Goal: Information Seeking & Learning: Learn about a topic

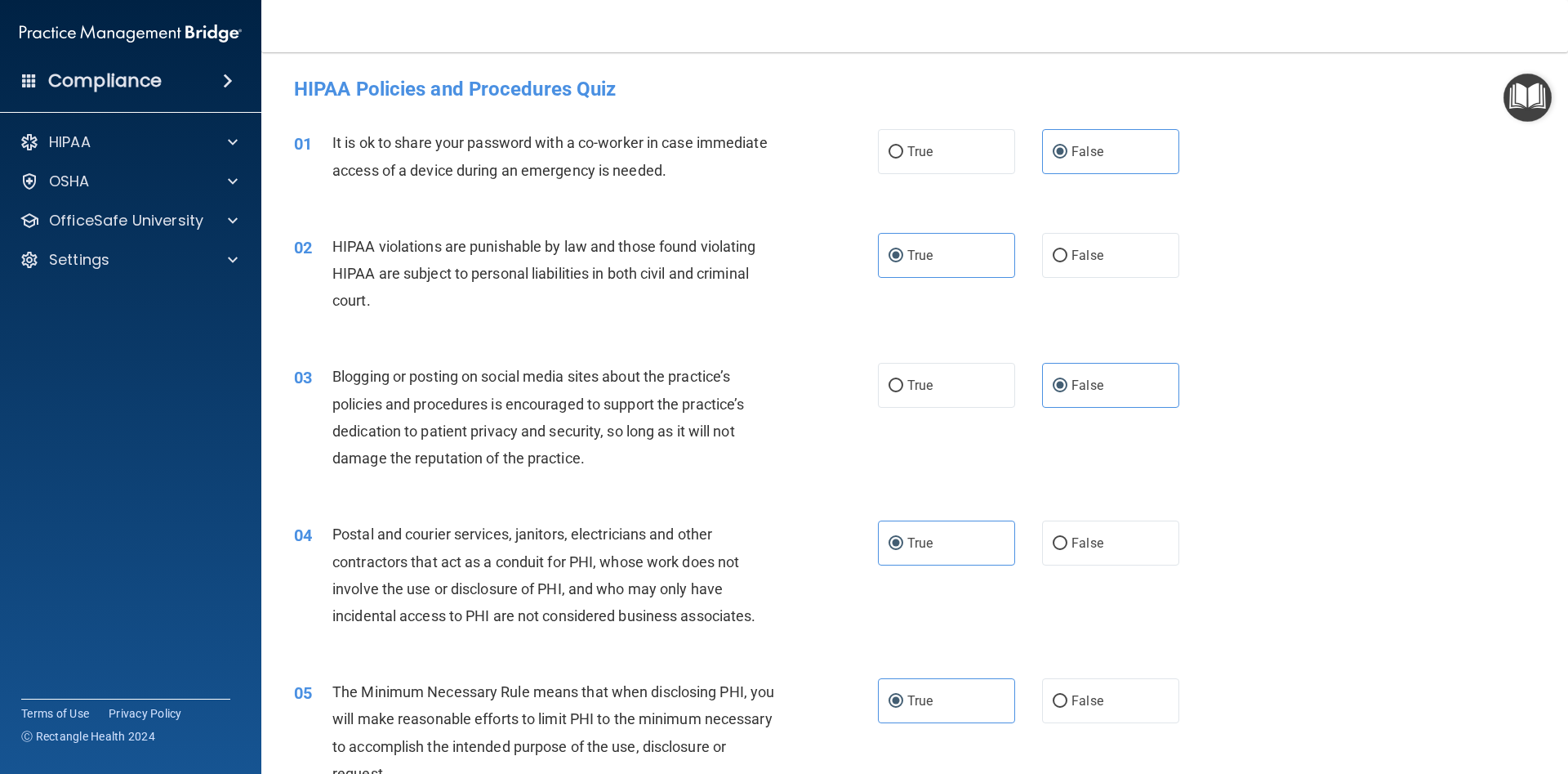
scroll to position [3302, 0]
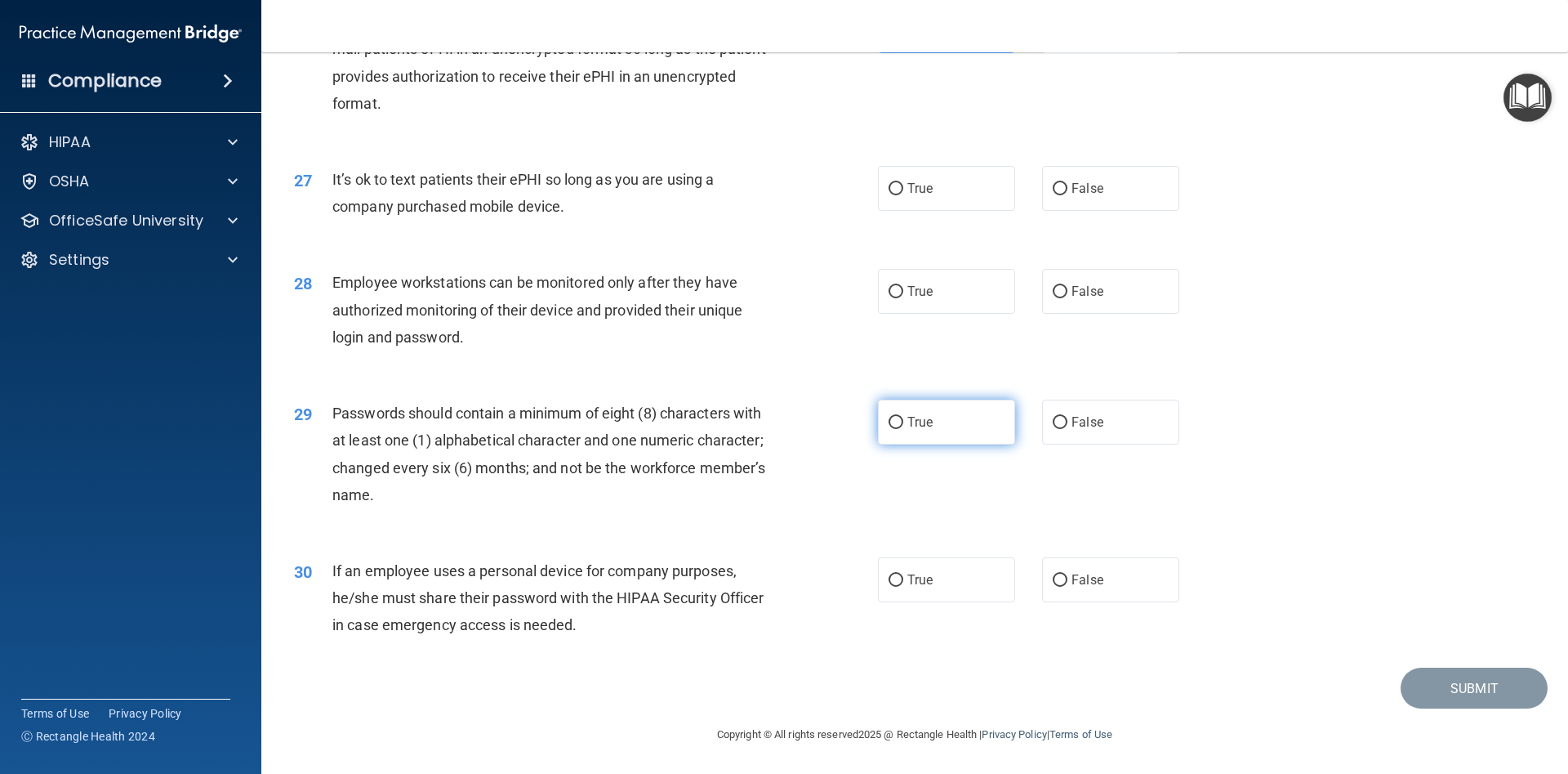
click at [913, 429] on span "True" at bounding box center [920, 423] width 26 height 16
click at [904, 429] on input "True" at bounding box center [896, 423] width 15 height 12
radio input "true"
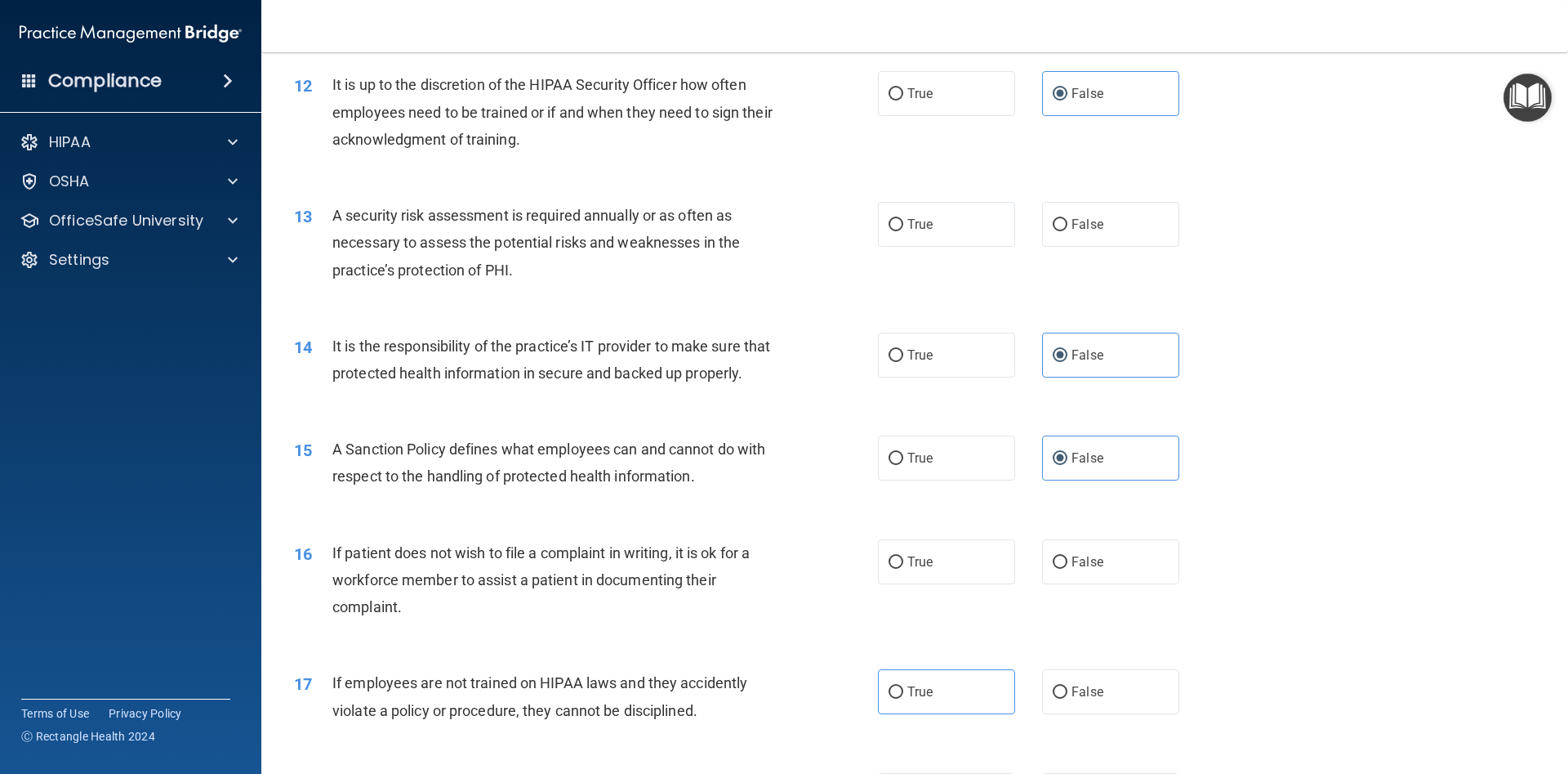
scroll to position [1618, 0]
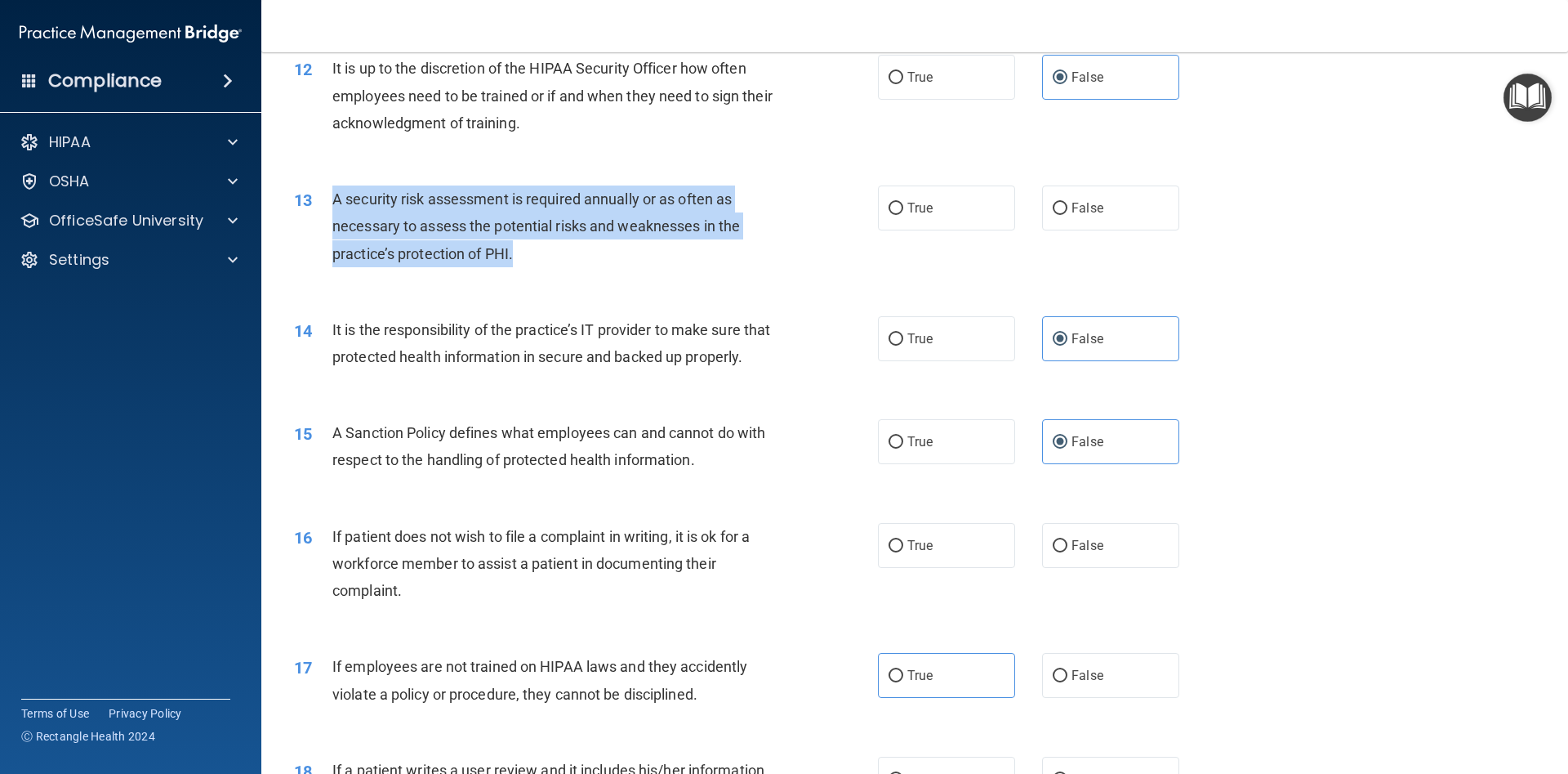
drag, startPoint x: 323, startPoint y: 192, endPoint x: 533, endPoint y: 252, distance: 218.4
click at [533, 253] on div "13 A security risk assessment is required annually or as often as necessary to …" at bounding box center [586, 230] width 633 height 90
click at [777, 270] on div "13 A security risk assessment is required annually or as often as necessary to …" at bounding box center [586, 230] width 633 height 90
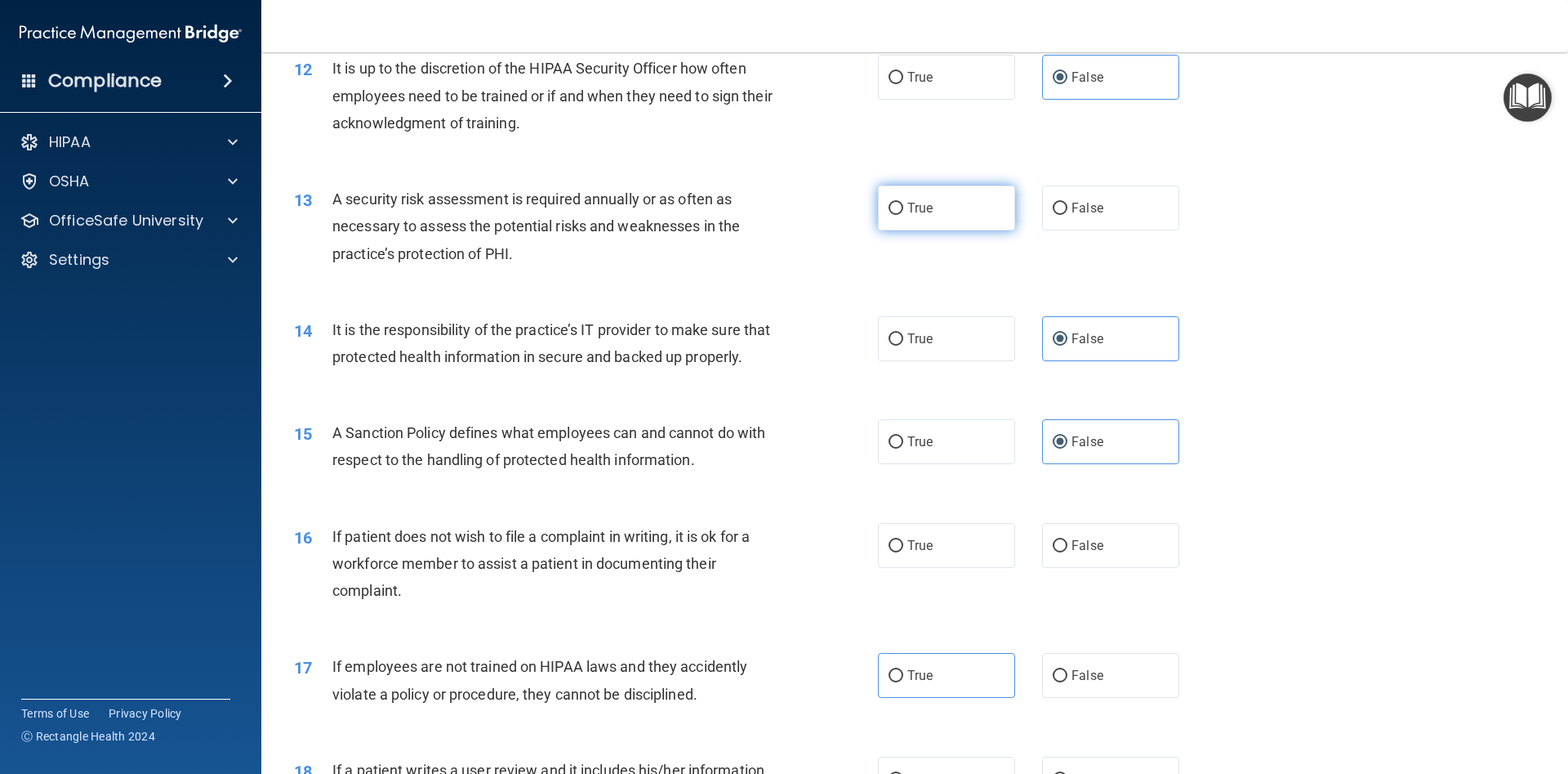
click at [918, 207] on span "True" at bounding box center [920, 208] width 26 height 16
click at [904, 207] on input "True" at bounding box center [896, 208] width 15 height 12
radio input "true"
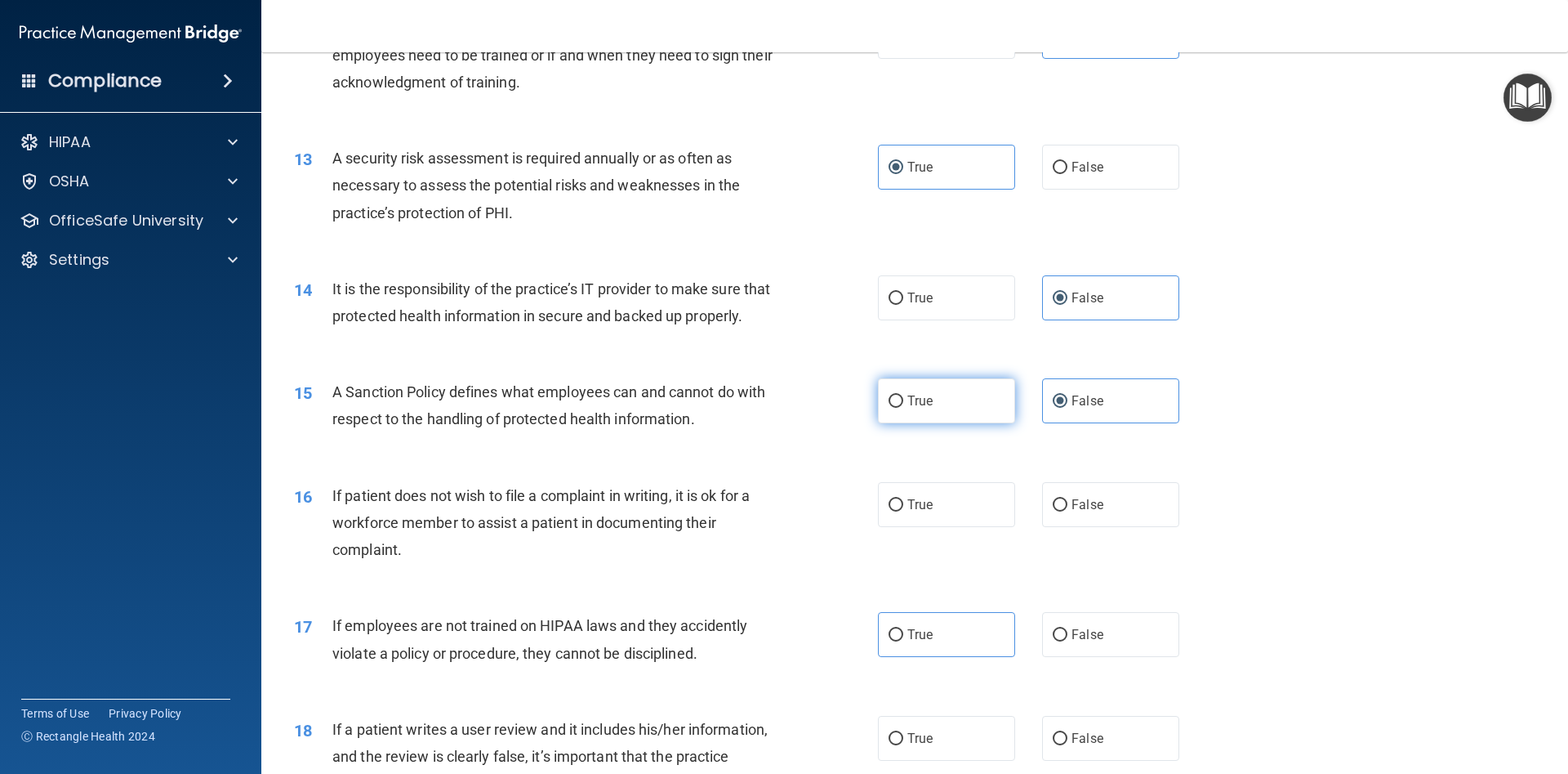
scroll to position [1765, 0]
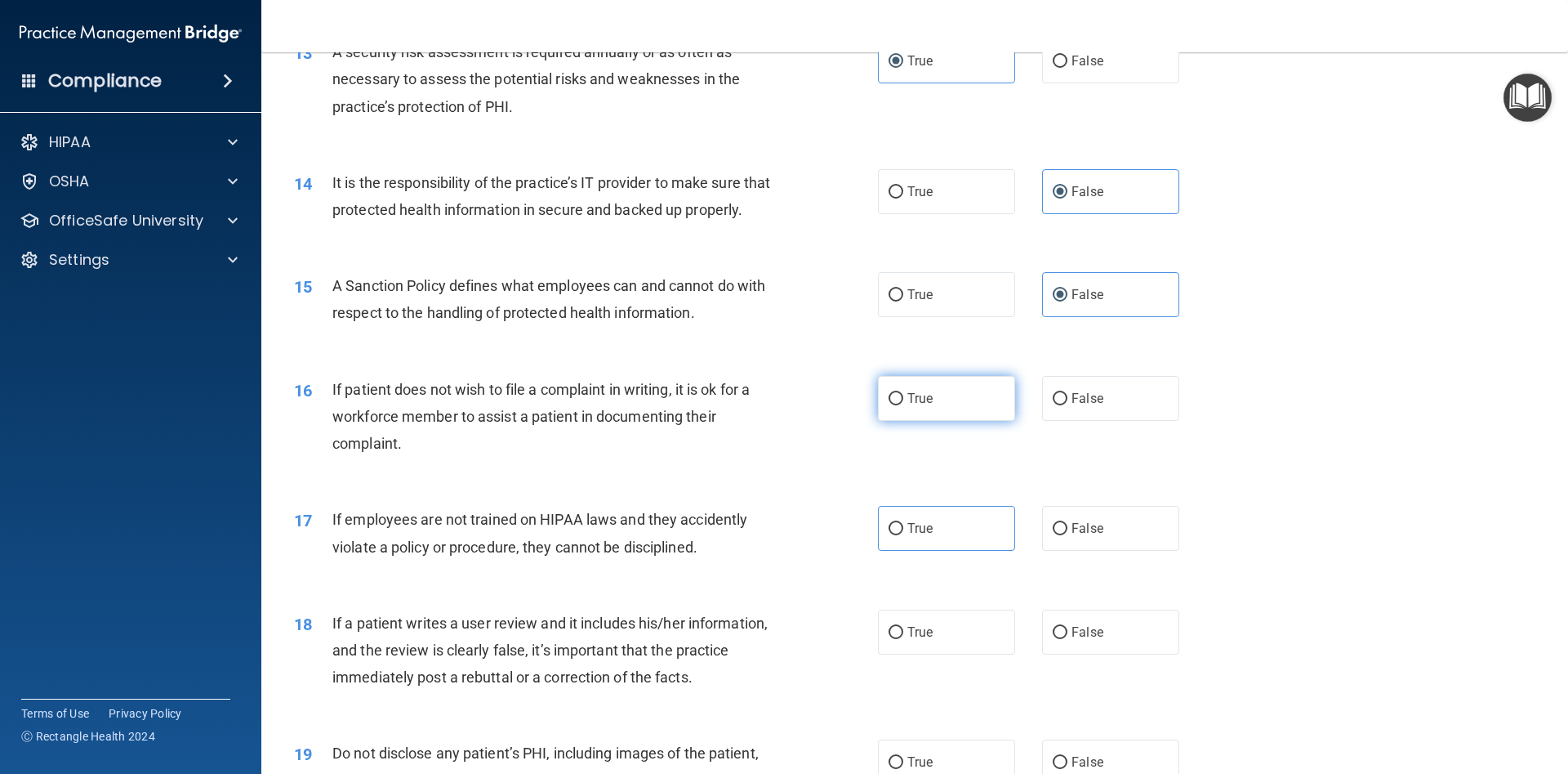
click at [970, 400] on label "True" at bounding box center [946, 398] width 137 height 45
click at [904, 400] on input "True" at bounding box center [896, 399] width 15 height 12
radio input "true"
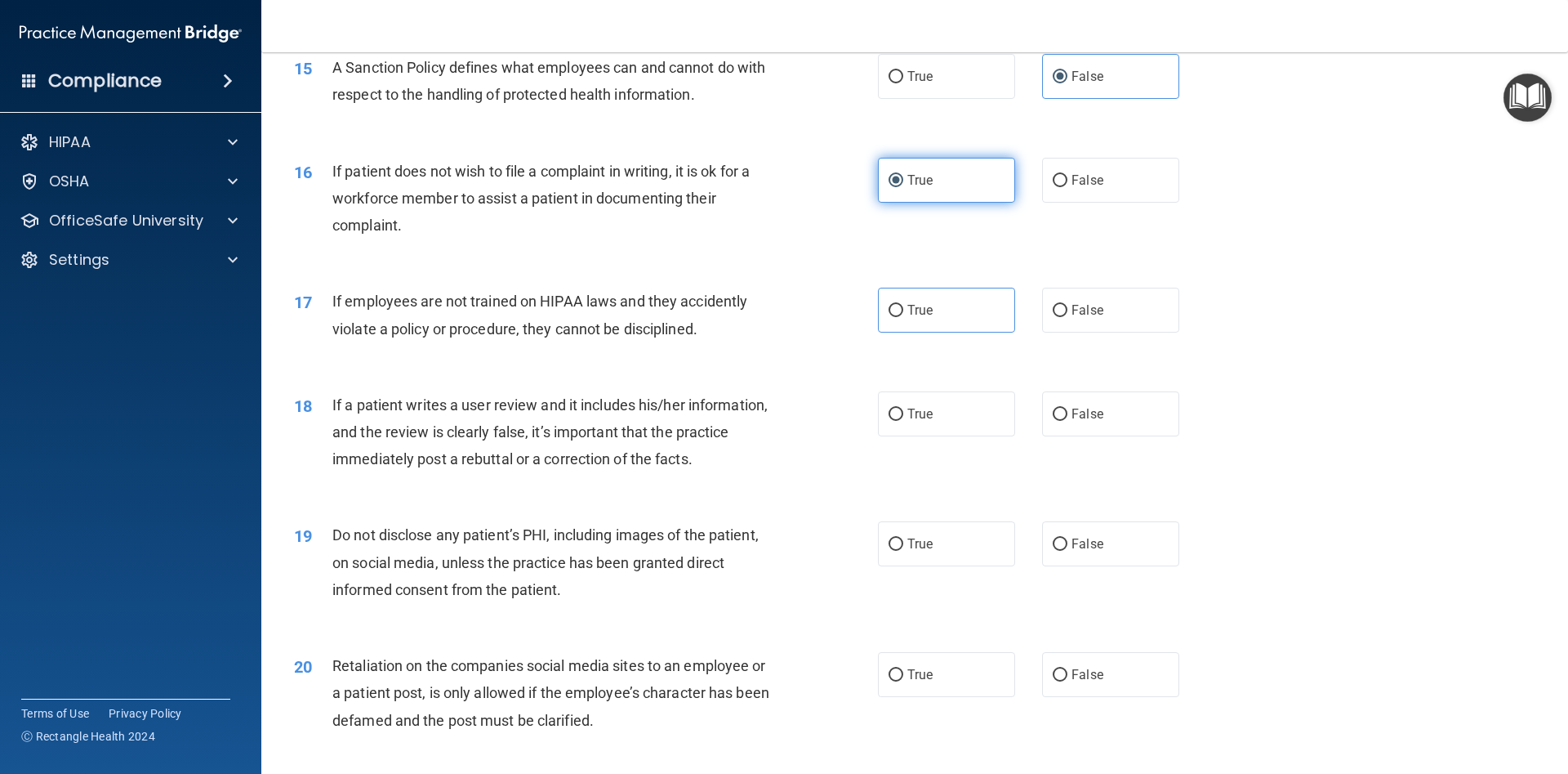
scroll to position [1986, 0]
click at [1074, 294] on label "False" at bounding box center [1111, 307] width 137 height 45
click at [1067, 303] on input "False" at bounding box center [1059, 309] width 15 height 12
radio input "true"
click at [1063, 409] on input "False" at bounding box center [1059, 412] width 15 height 12
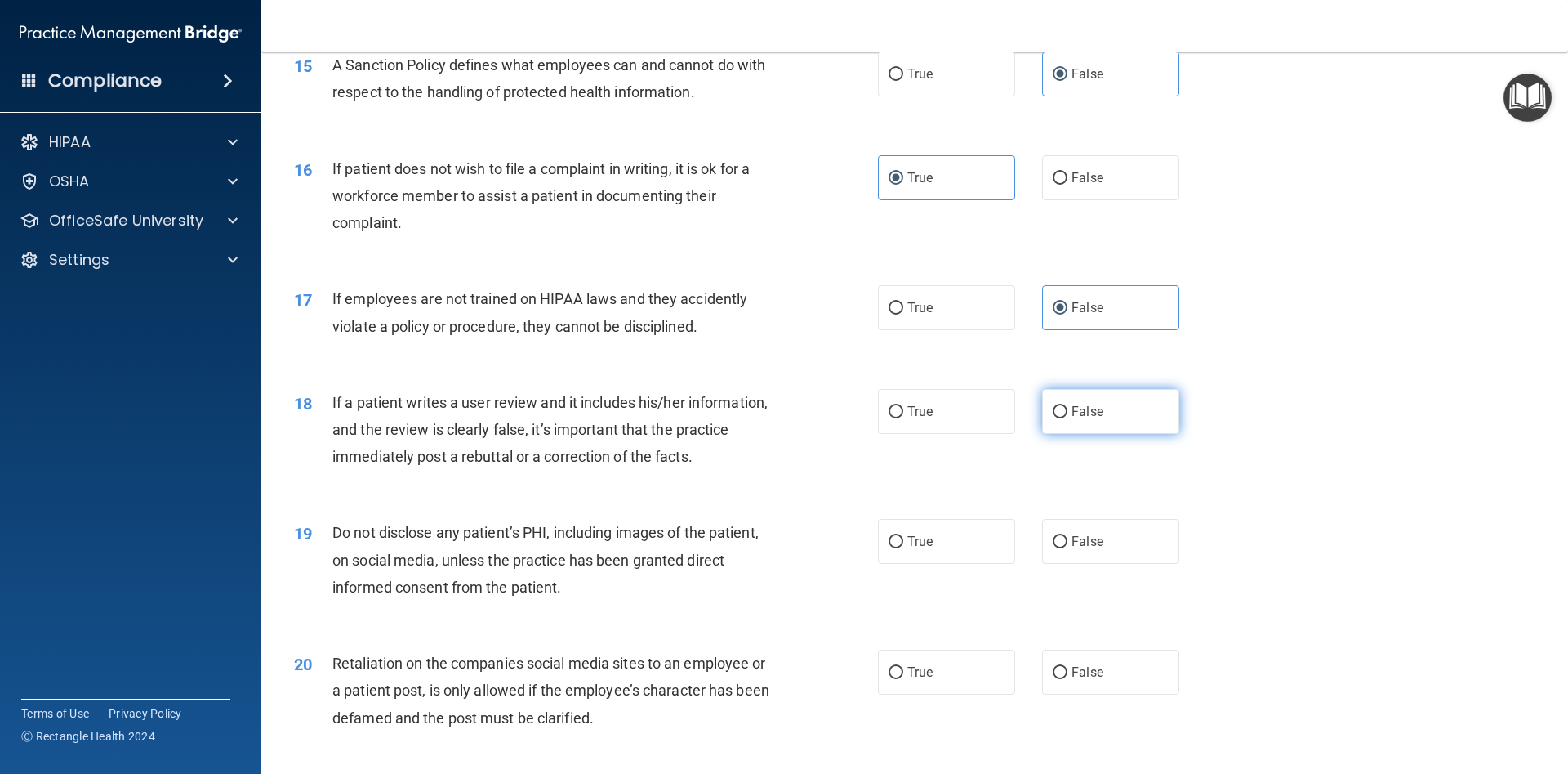
radio input "true"
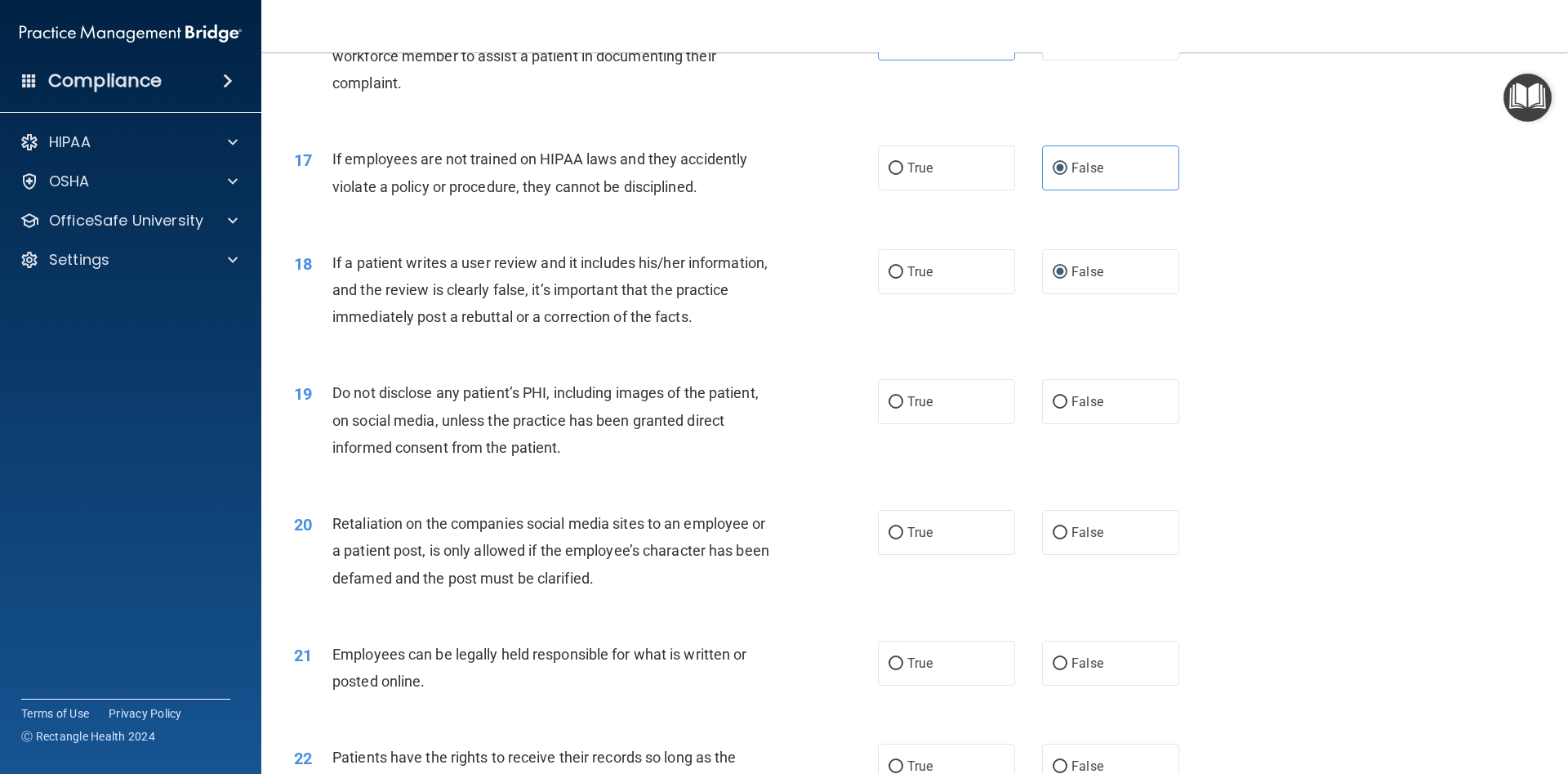
scroll to position [2132, 0]
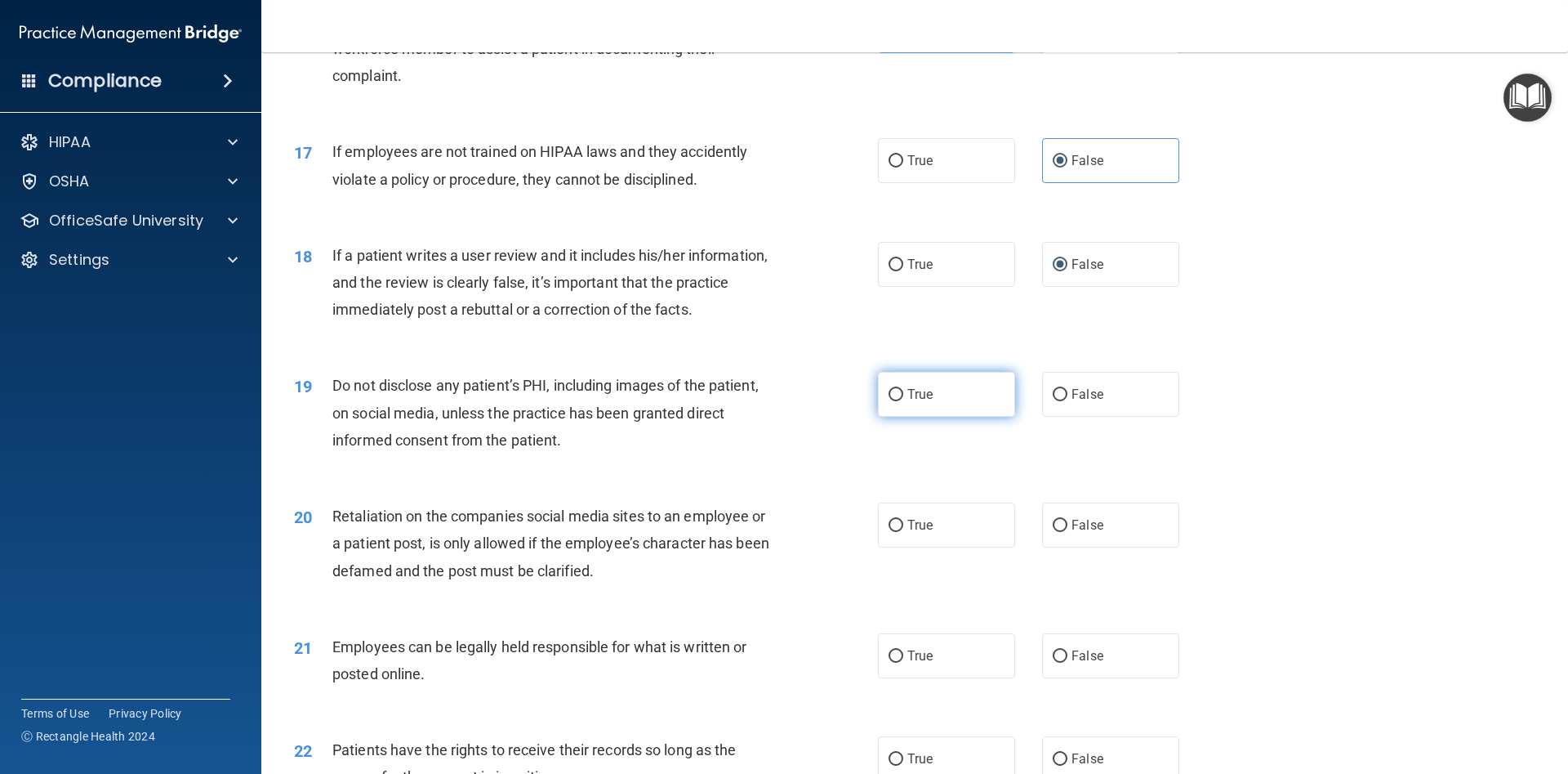
click at [965, 403] on label "True" at bounding box center [946, 394] width 137 height 45
click at [904, 401] on input "True" at bounding box center [896, 395] width 15 height 12
radio input "true"
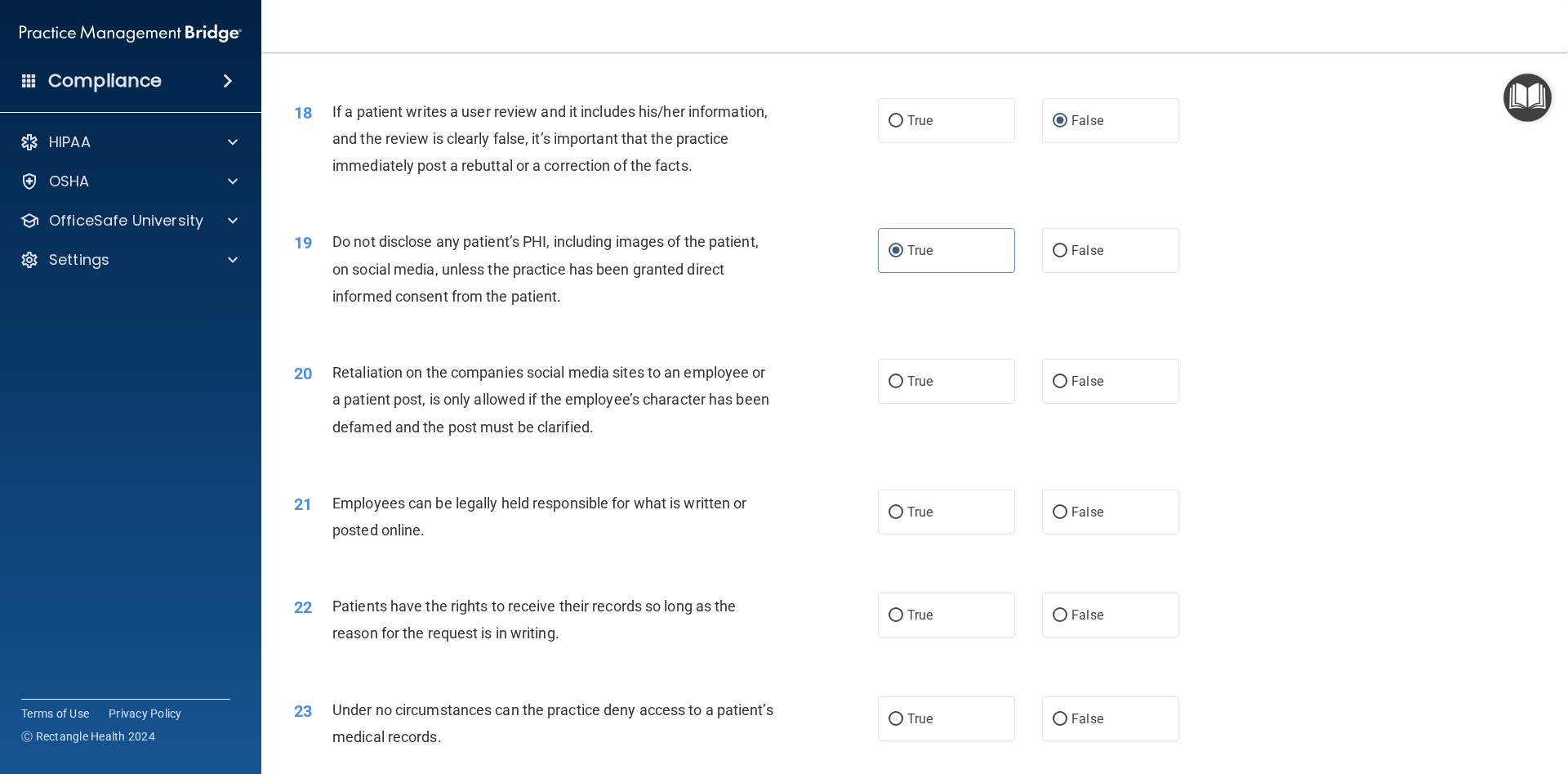
scroll to position [2280, 0]
click at [1086, 355] on div "20 Retaliation on the companies social media sites to an employee or a patient …" at bounding box center [914, 401] width 1266 height 131
click at [1069, 384] on label "False" at bounding box center [1111, 377] width 137 height 45
click at [1067, 384] on input "False" at bounding box center [1059, 379] width 15 height 12
radio input "true"
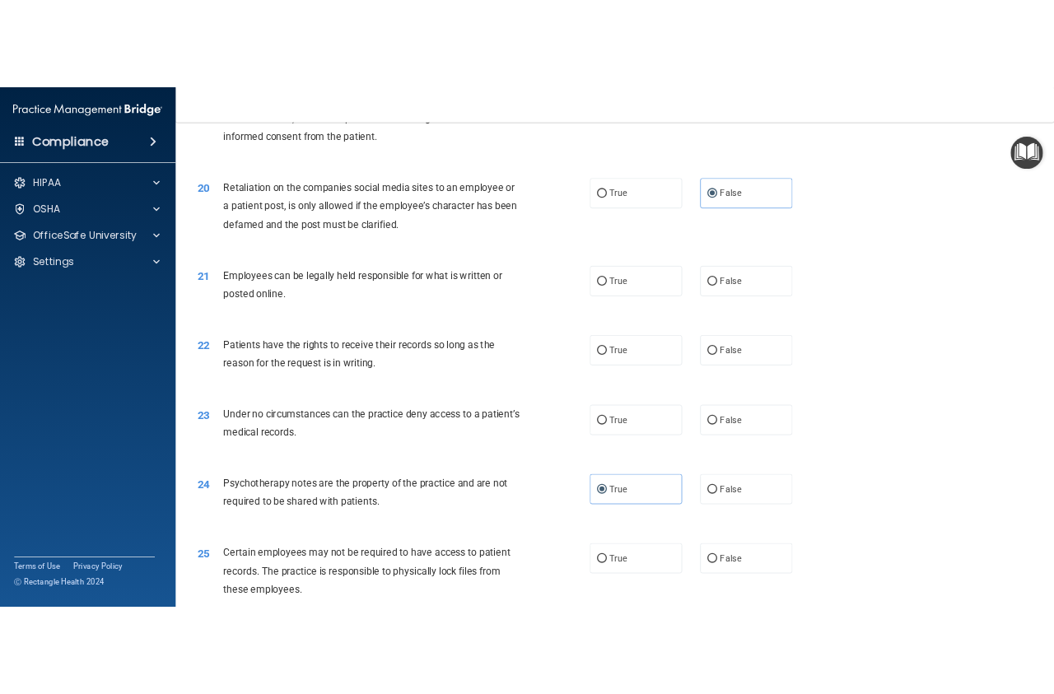
scroll to position [2520, 0]
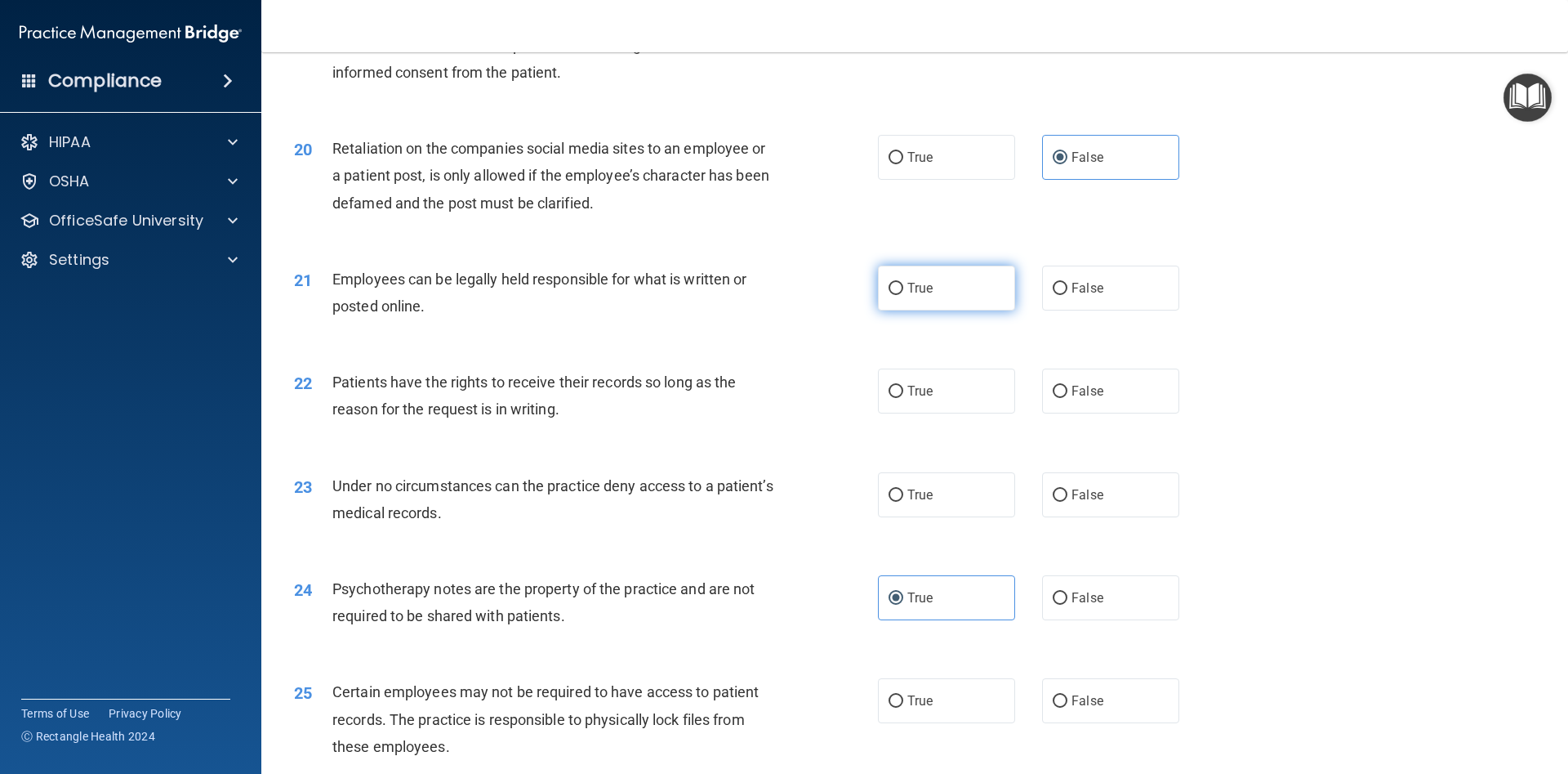
click at [927, 282] on span "True" at bounding box center [920, 288] width 26 height 16
click at [904, 283] on input "True" at bounding box center [896, 289] width 15 height 12
radio input "true"
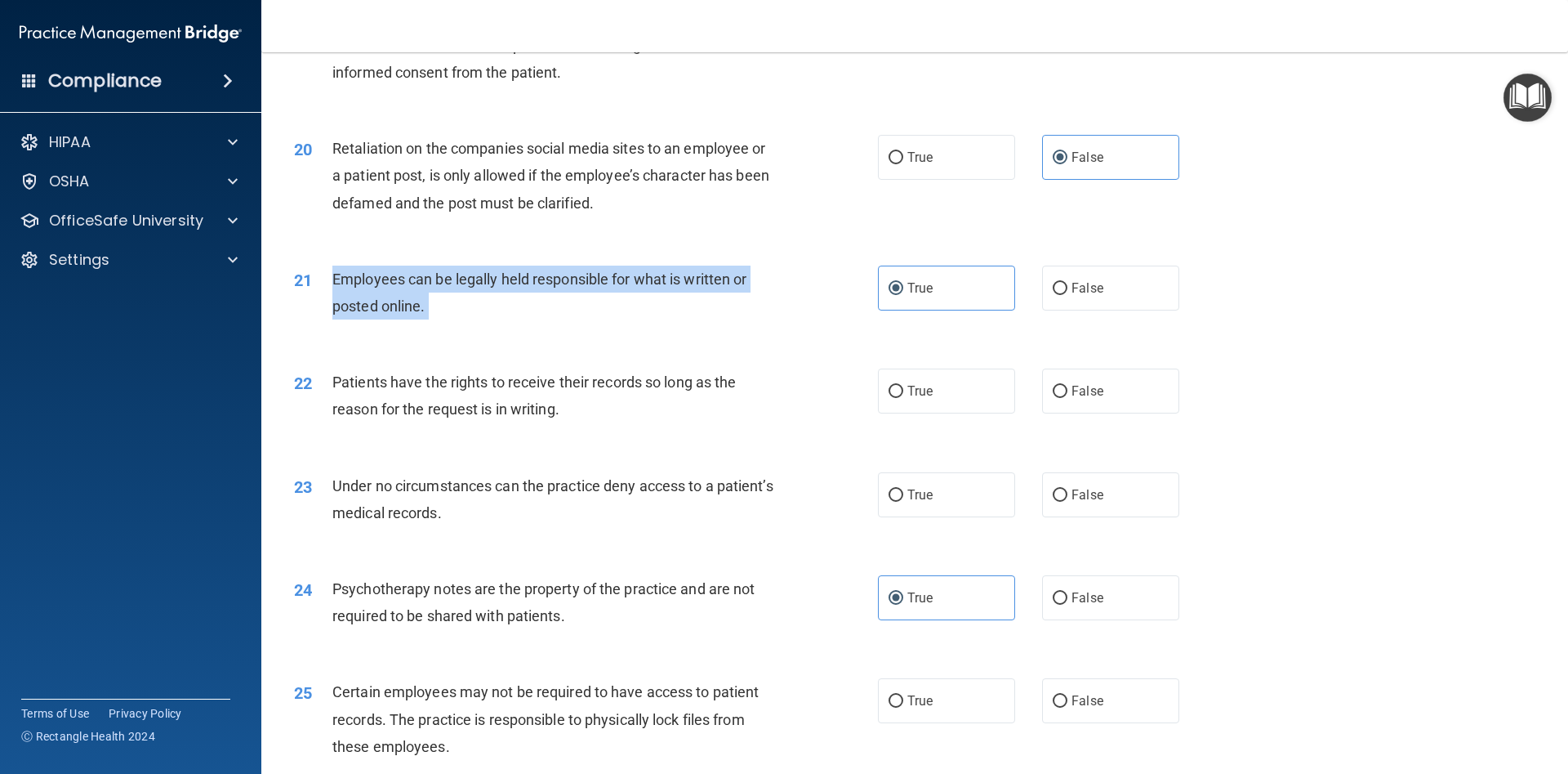
drag, startPoint x: 328, startPoint y: 273, endPoint x: 446, endPoint y: 323, distance: 128.2
click at [446, 323] on div "21 Employees can be legally held responsible for what is written or posted onli…" at bounding box center [586, 297] width 633 height 63
click at [604, 420] on div "Patients have the rights to receive their records so long as the reason for the…" at bounding box center [560, 395] width 456 height 54
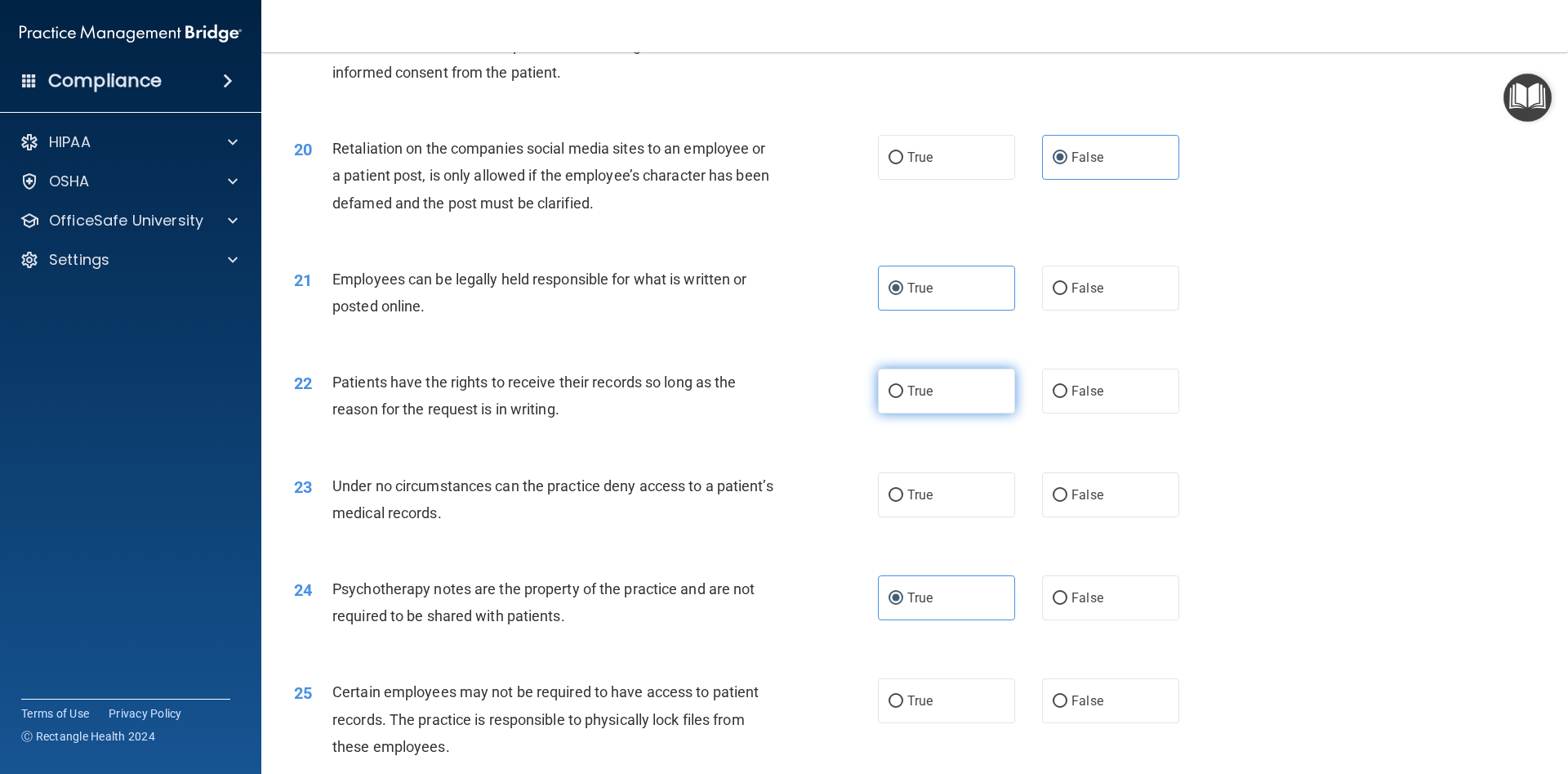
click at [901, 391] on input "True" at bounding box center [896, 392] width 15 height 12
radio input "true"
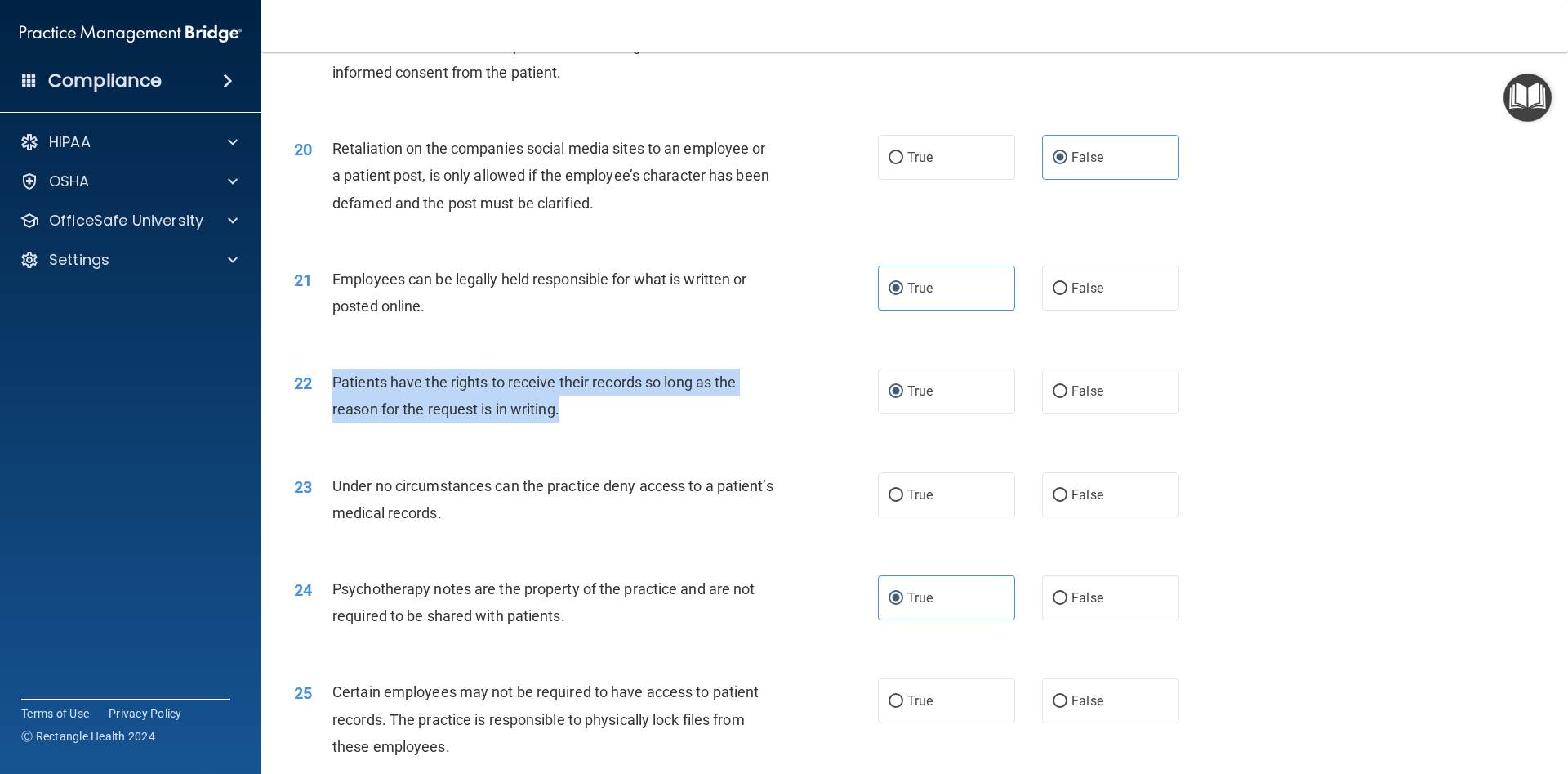
drag, startPoint x: 335, startPoint y: 372, endPoint x: 571, endPoint y: 410, distance: 239.0
click at [571, 410] on div "Patients have the rights to receive their records so long as the reason for the…" at bounding box center [560, 395] width 456 height 54
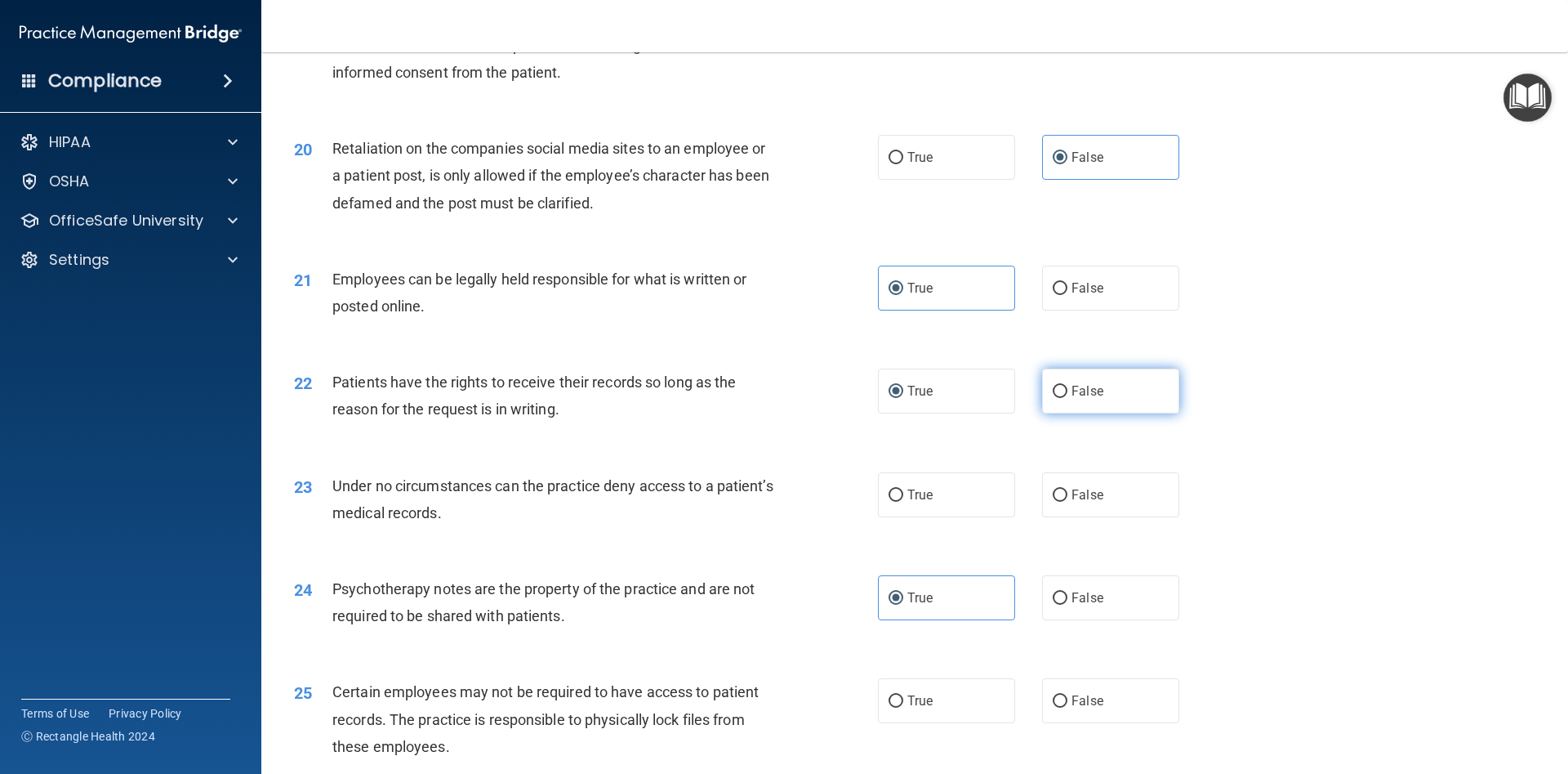
click at [1104, 405] on label "False" at bounding box center [1111, 390] width 137 height 45
click at [1067, 398] on input "False" at bounding box center [1059, 392] width 15 height 12
radio input "true"
click at [864, 401] on div "22 Patients have the rights to receive their records so long as the reason for …" at bounding box center [586, 399] width 633 height 63
click at [886, 390] on label "True" at bounding box center [946, 390] width 137 height 45
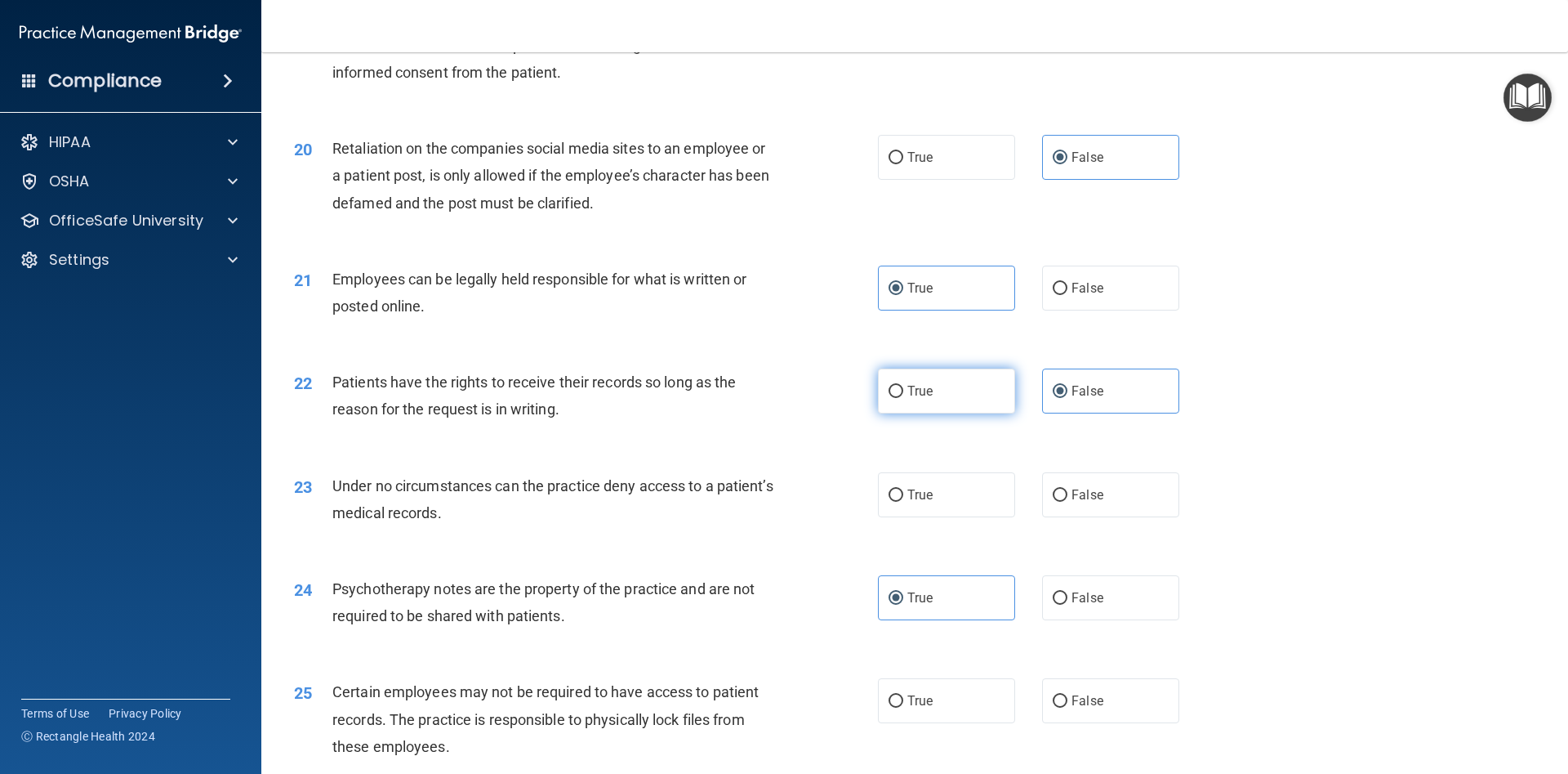
click at [889, 390] on input "True" at bounding box center [896, 392] width 15 height 12
radio input "true"
radio input "false"
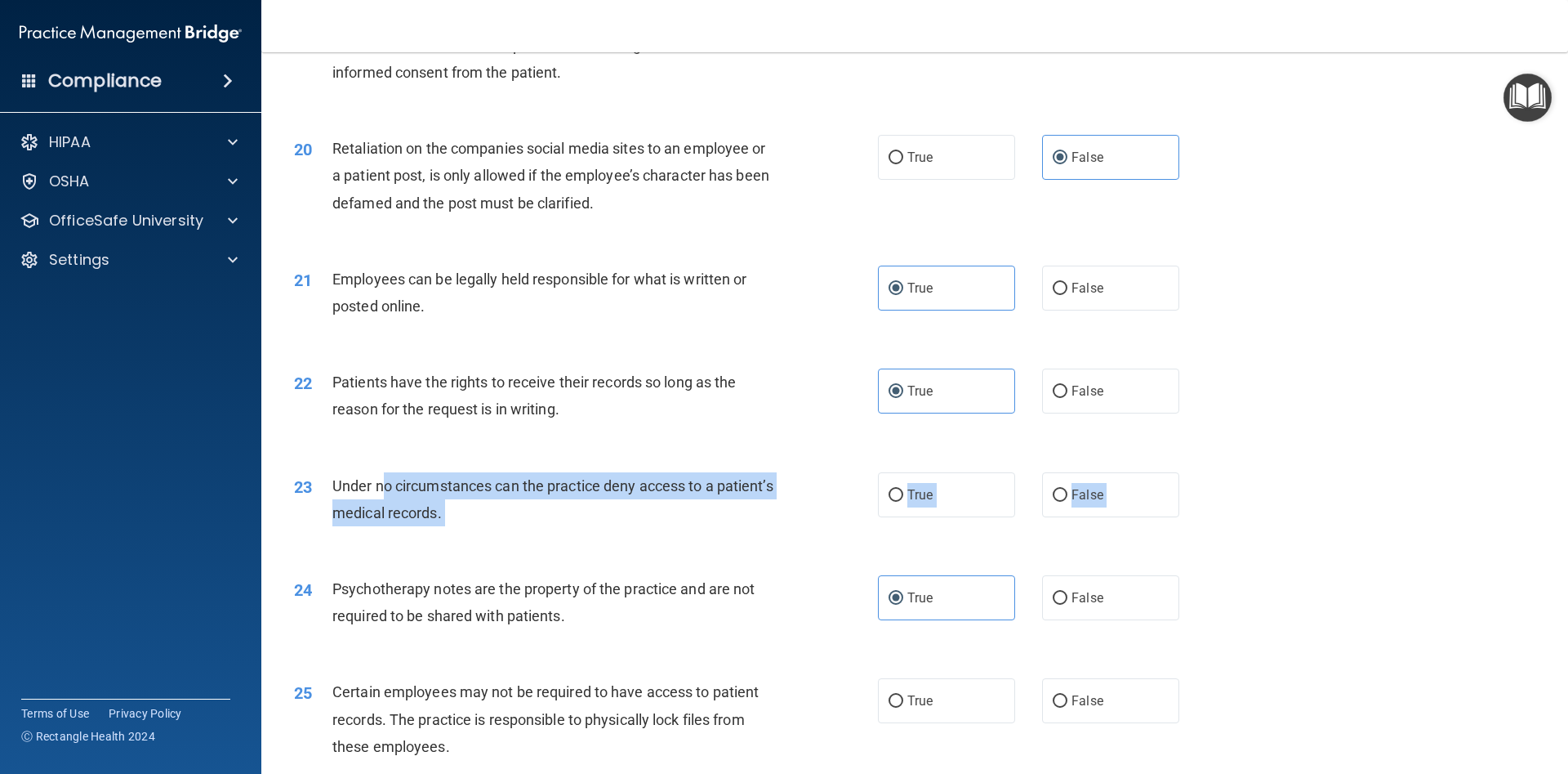
drag, startPoint x: 325, startPoint y: 471, endPoint x: 363, endPoint y: 490, distance: 42.5
click at [373, 493] on div "23 Under no circumstances can the practice deny access to a patient’s medical r…" at bounding box center [914, 503] width 1266 height 103
click at [332, 471] on div "23 Under no circumstances can the practice deny access to a patient’s medical r…" at bounding box center [914, 503] width 1266 height 103
drag, startPoint x: 325, startPoint y: 474, endPoint x: 464, endPoint y: 501, distance: 141.6
click at [464, 501] on div "23 Under no circumstances can the practice deny access to a patient’s medical r…" at bounding box center [586, 503] width 633 height 63
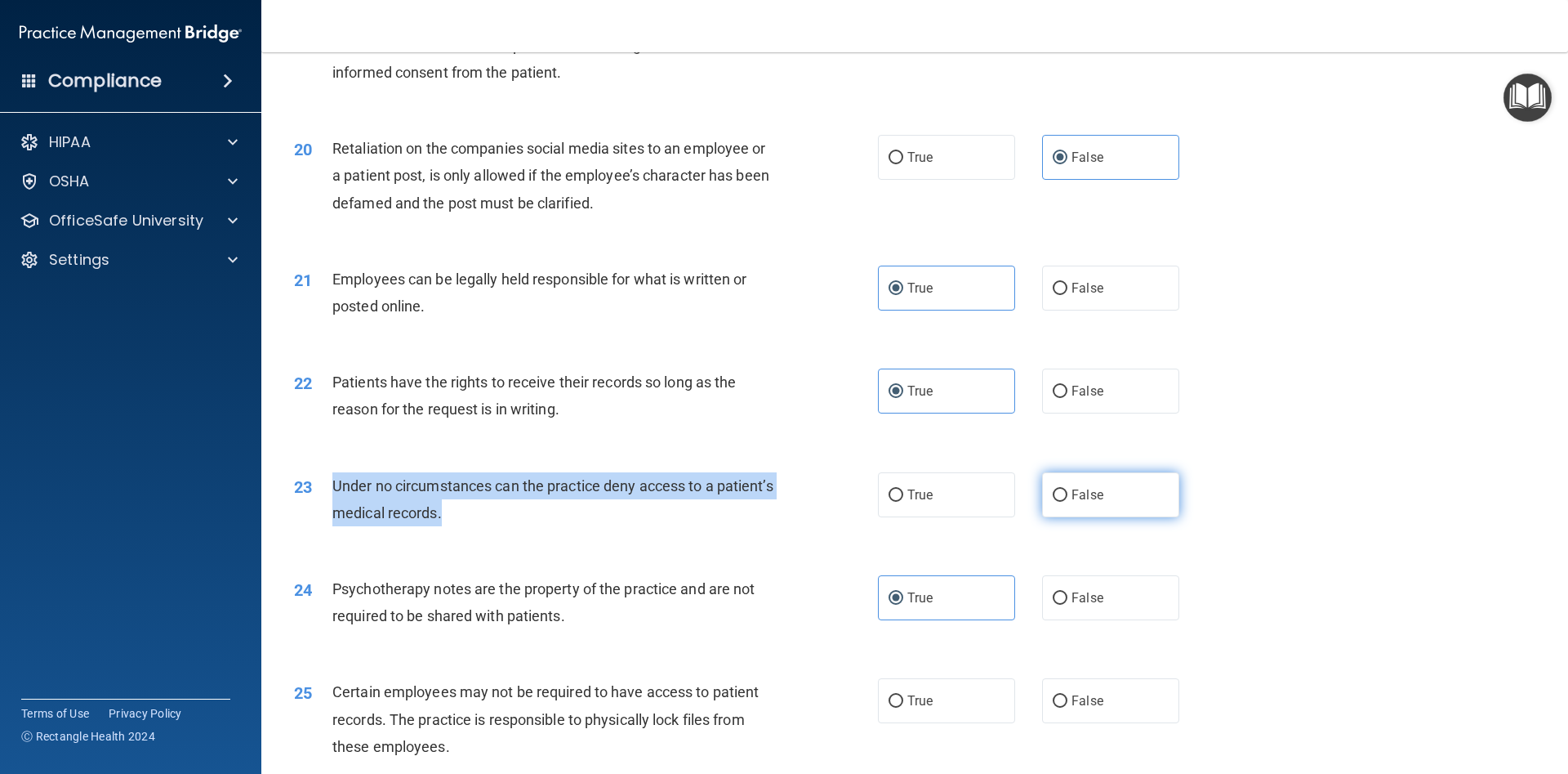
click at [1063, 494] on input "False" at bounding box center [1059, 495] width 15 height 12
radio input "true"
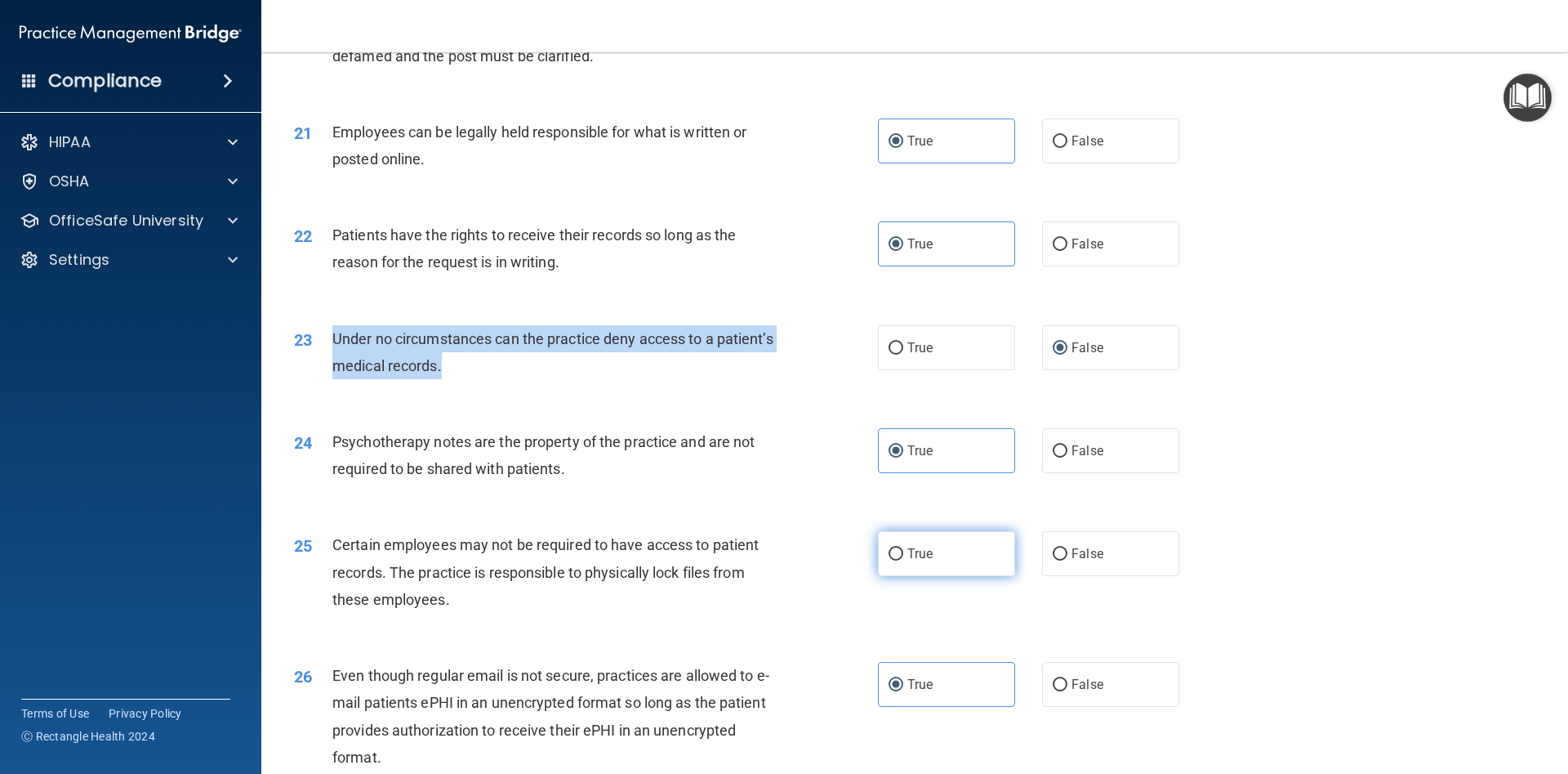
scroll to position [2794, 0]
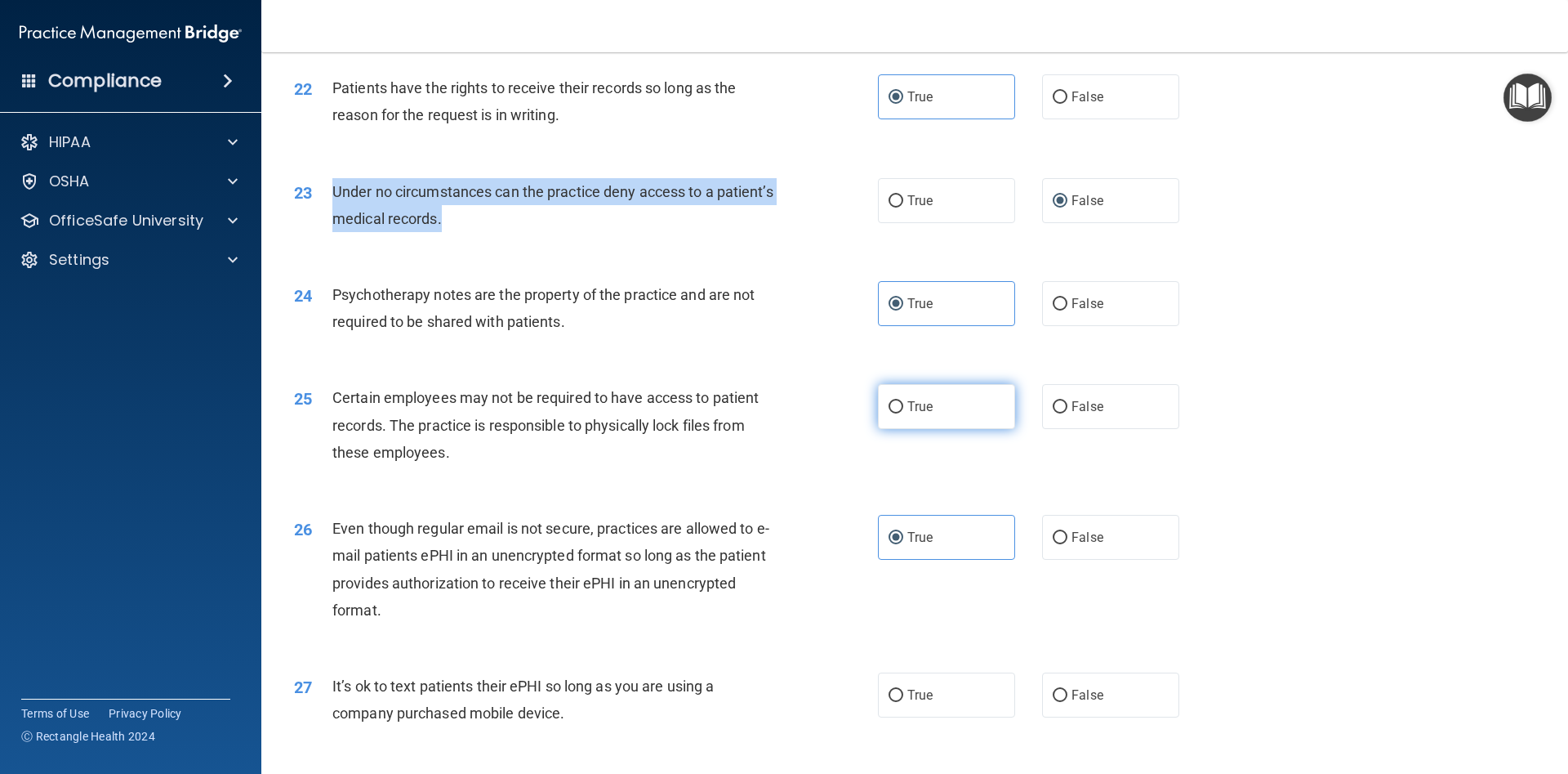
click at [896, 402] on input "True" at bounding box center [896, 407] width 15 height 12
radio input "true"
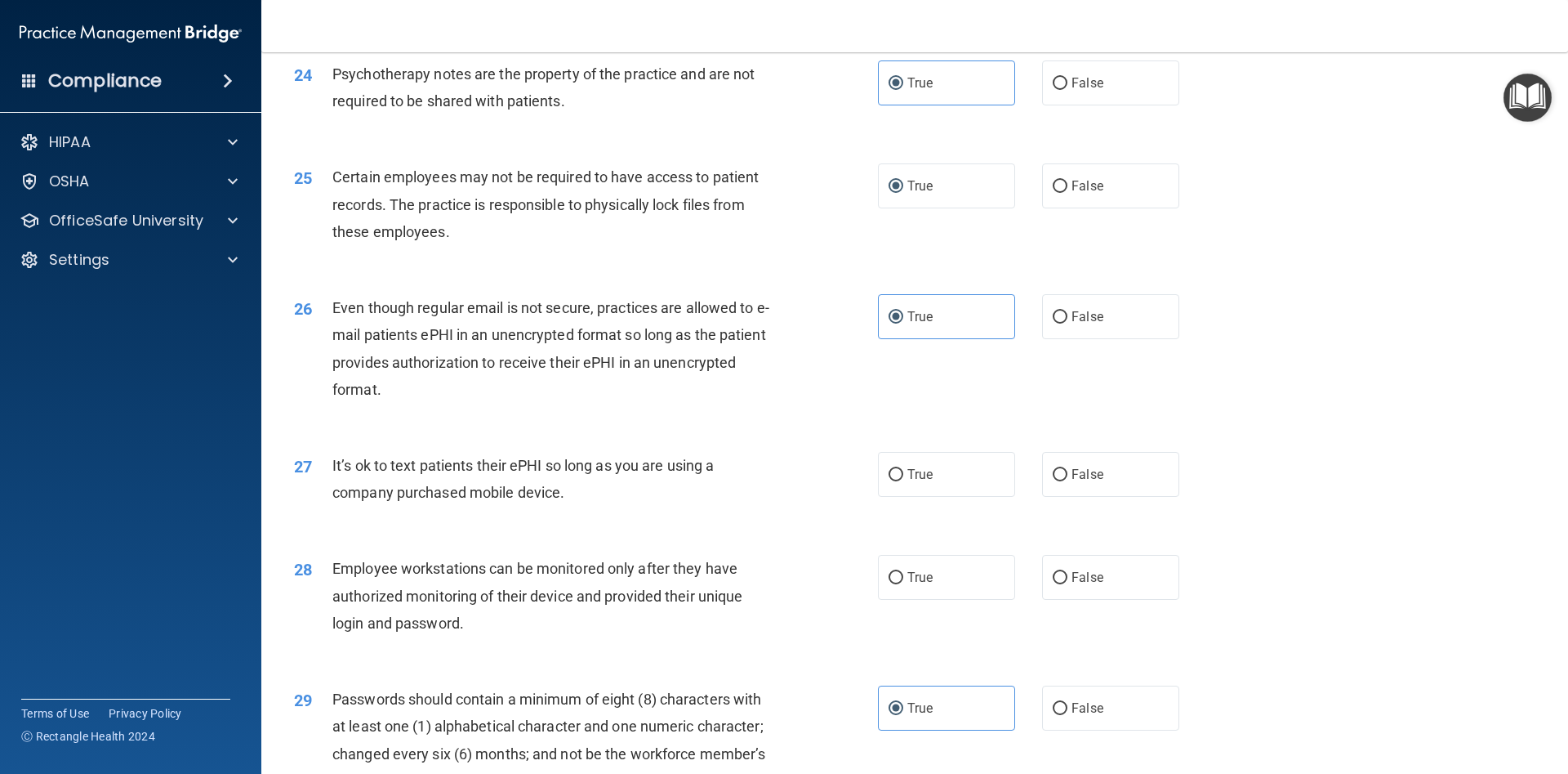
scroll to position [3089, 0]
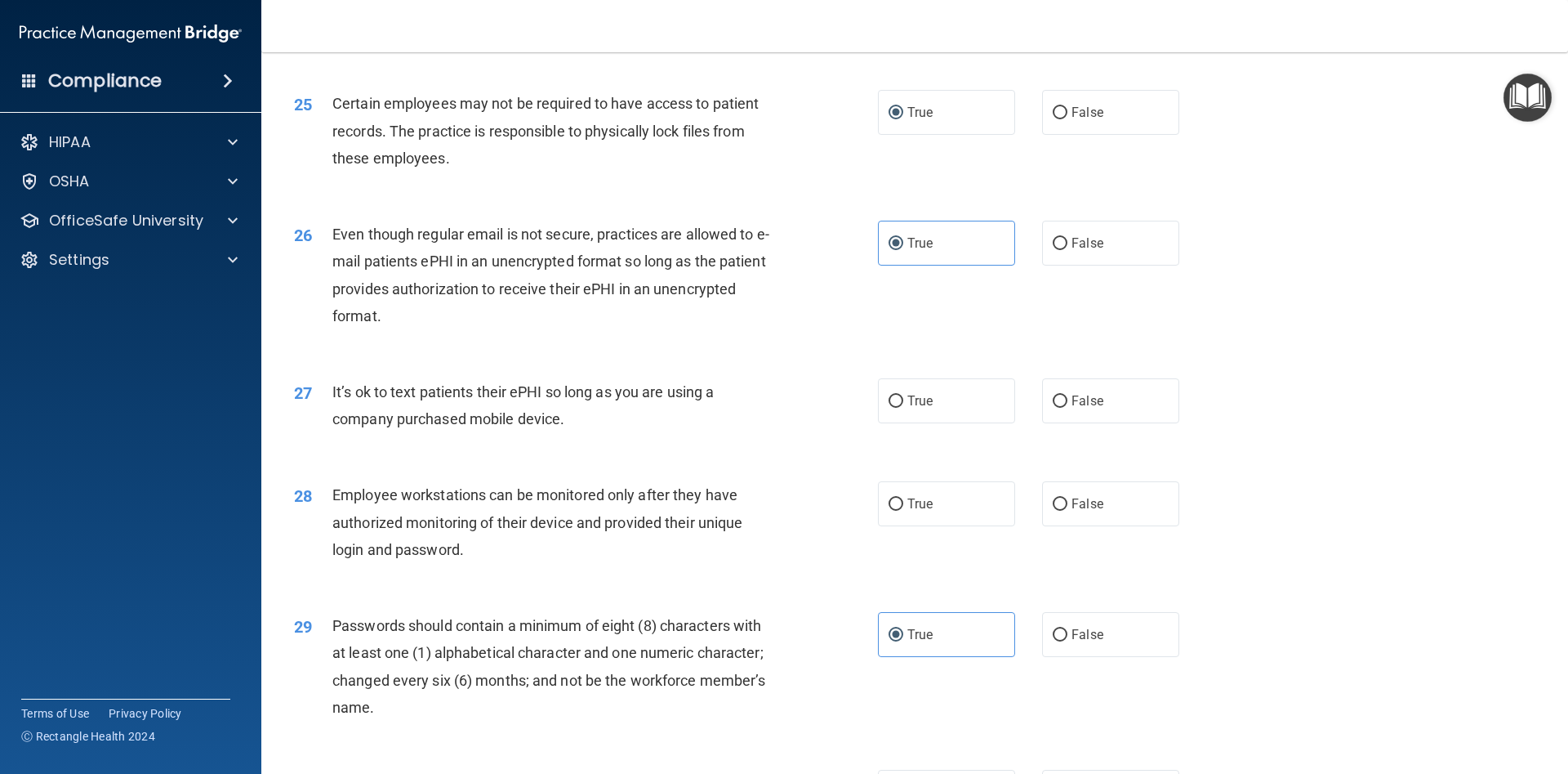
drag, startPoint x: 321, startPoint y: 386, endPoint x: 586, endPoint y: 427, distance: 268.2
click at [581, 433] on div "27 It’s ok to text patients their ePHI so long as you are using a company purch…" at bounding box center [586, 409] width 633 height 63
click at [896, 417] on label "True" at bounding box center [946, 400] width 137 height 45
click at [896, 408] on input "True" at bounding box center [896, 402] width 15 height 12
radio input "true"
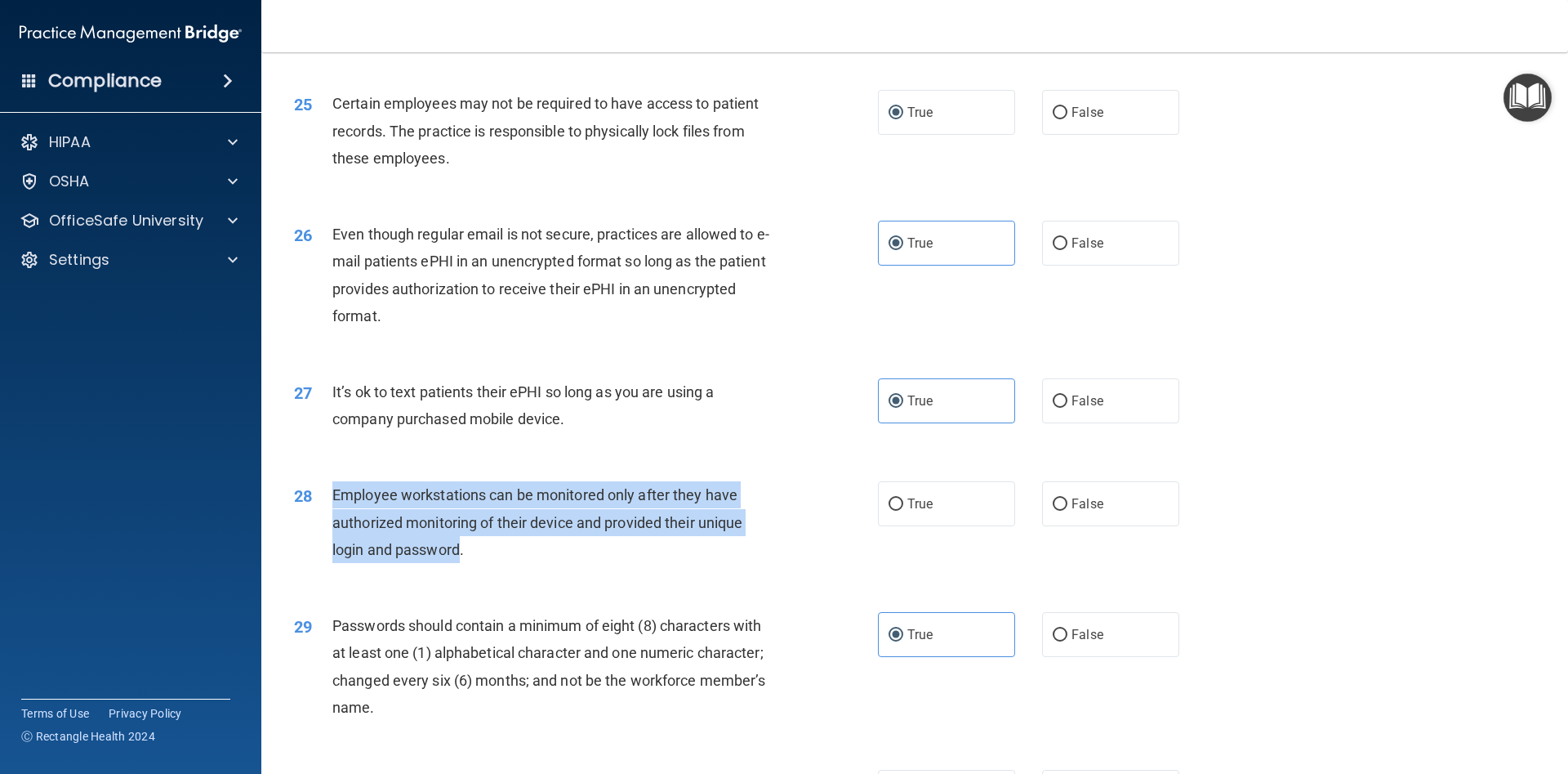
drag, startPoint x: 335, startPoint y: 497, endPoint x: 465, endPoint y: 541, distance: 137.2
click at [464, 544] on span "Employee workstations can be monitored only after they have authorized monitori…" at bounding box center [537, 522] width 410 height 71
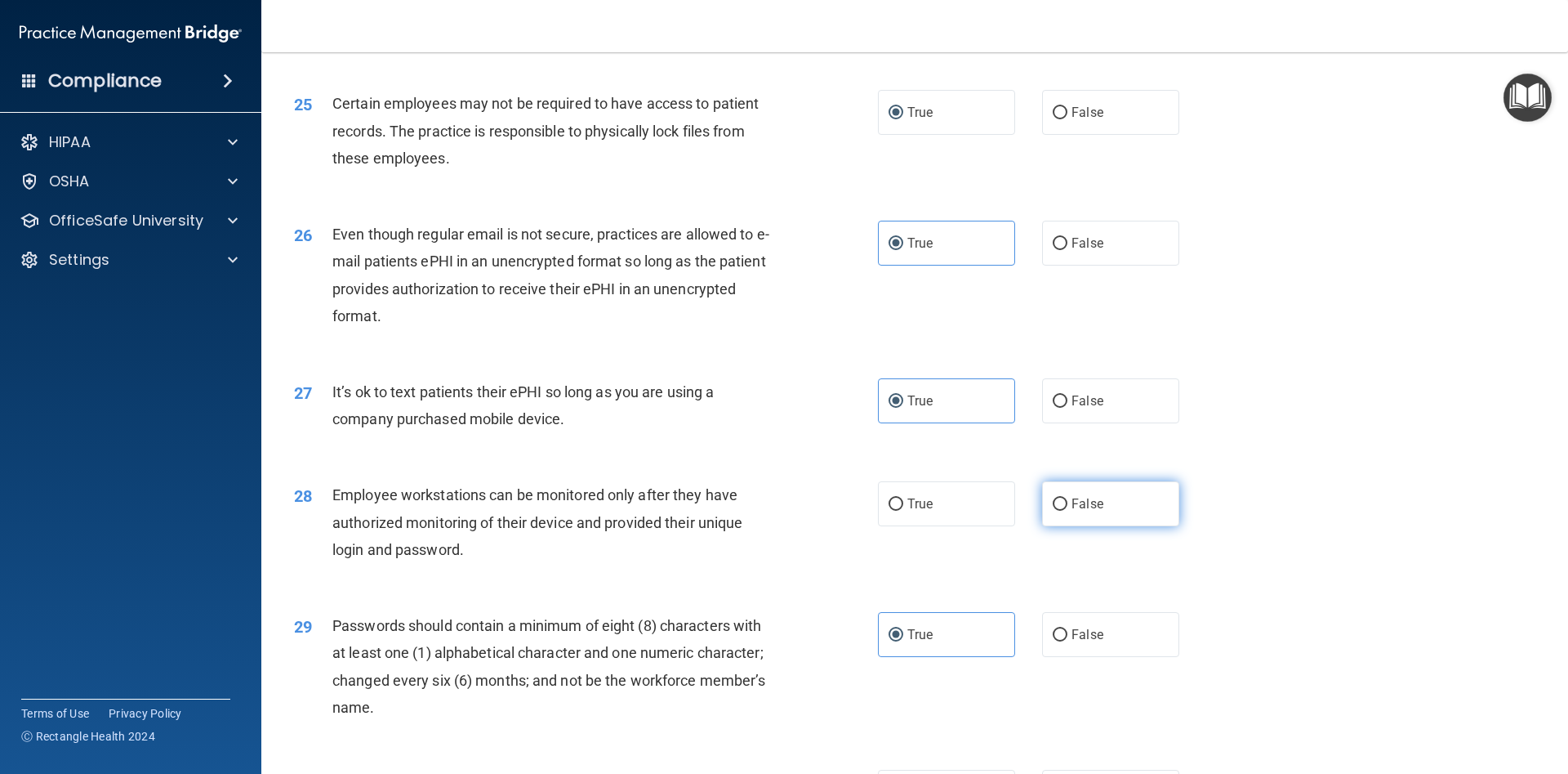
click at [1045, 512] on label "False" at bounding box center [1111, 503] width 137 height 45
click at [1052, 511] on input "False" at bounding box center [1059, 504] width 15 height 12
radio input "true"
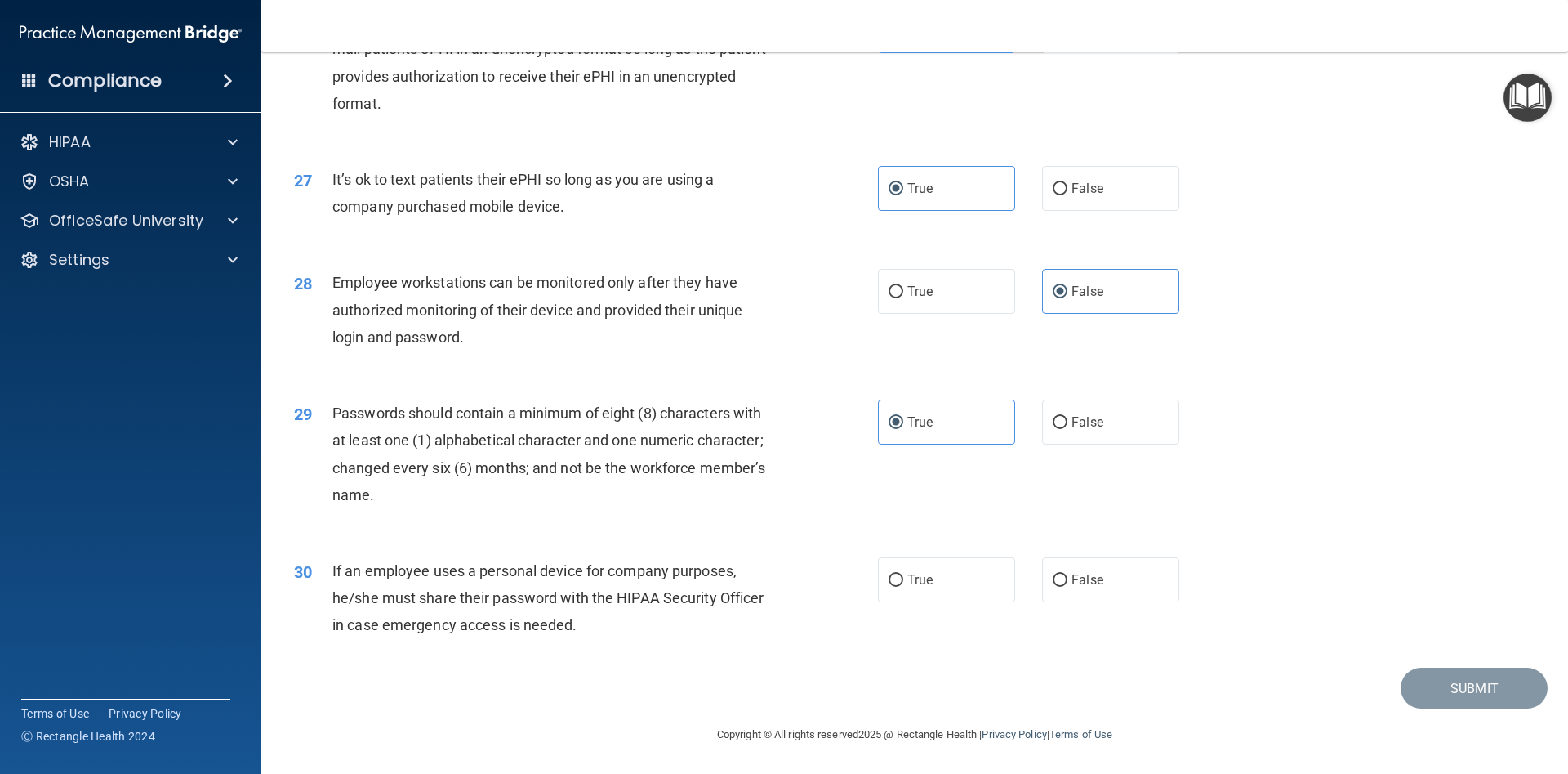
drag, startPoint x: 1423, startPoint y: 730, endPoint x: 1443, endPoint y: 725, distance: 20.6
click at [1443, 725] on footer "Copyright © All rights reserved 2025 @ Rectangle Health | Privacy Policy | Term…" at bounding box center [914, 732] width 1242 height 49
click at [1052, 563] on label "False" at bounding box center [1111, 580] width 137 height 45
click at [1052, 575] on input "False" at bounding box center [1059, 580] width 15 height 12
radio input "true"
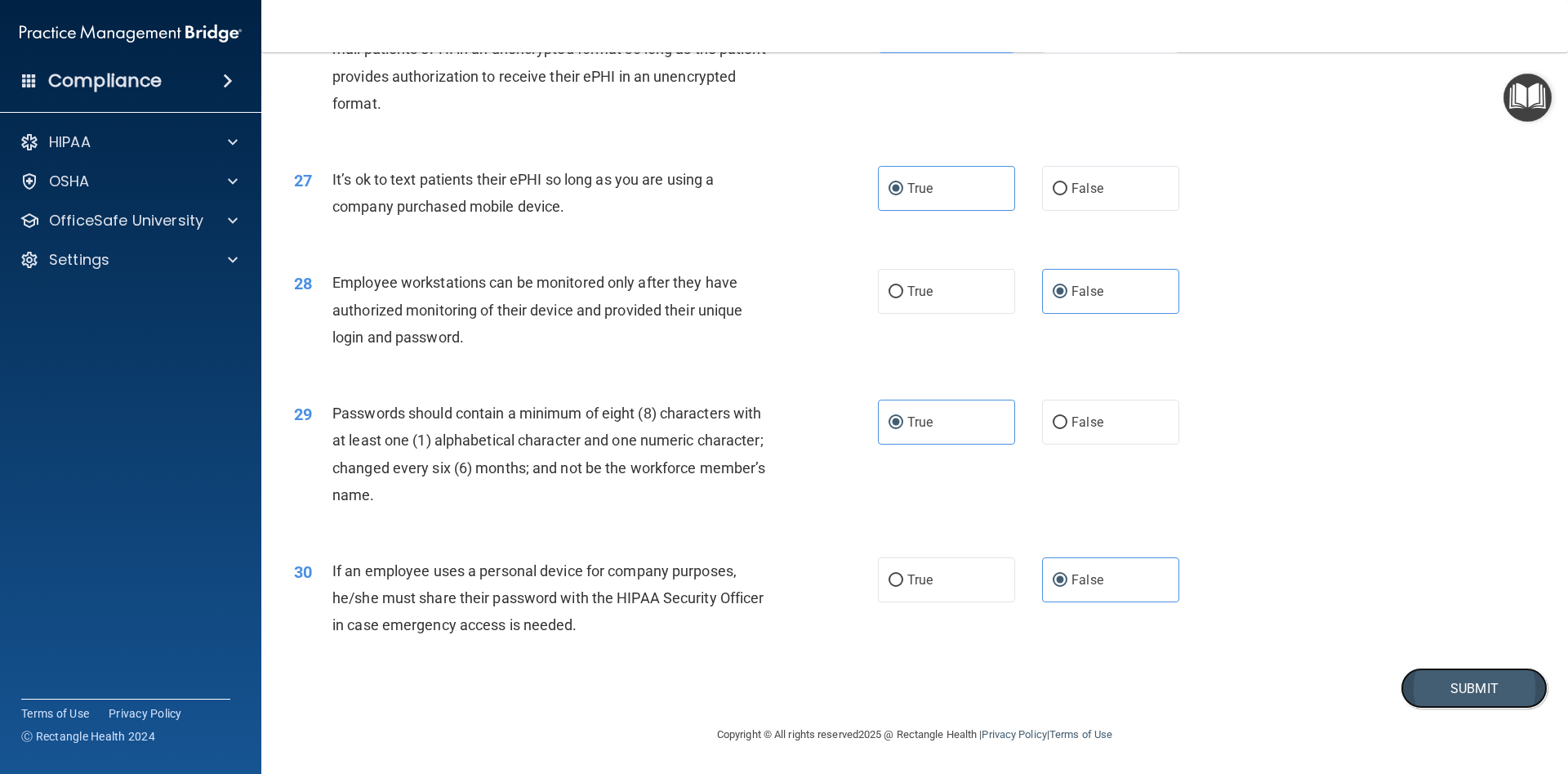
click at [1440, 679] on button "Submit" at bounding box center [1474, 689] width 147 height 42
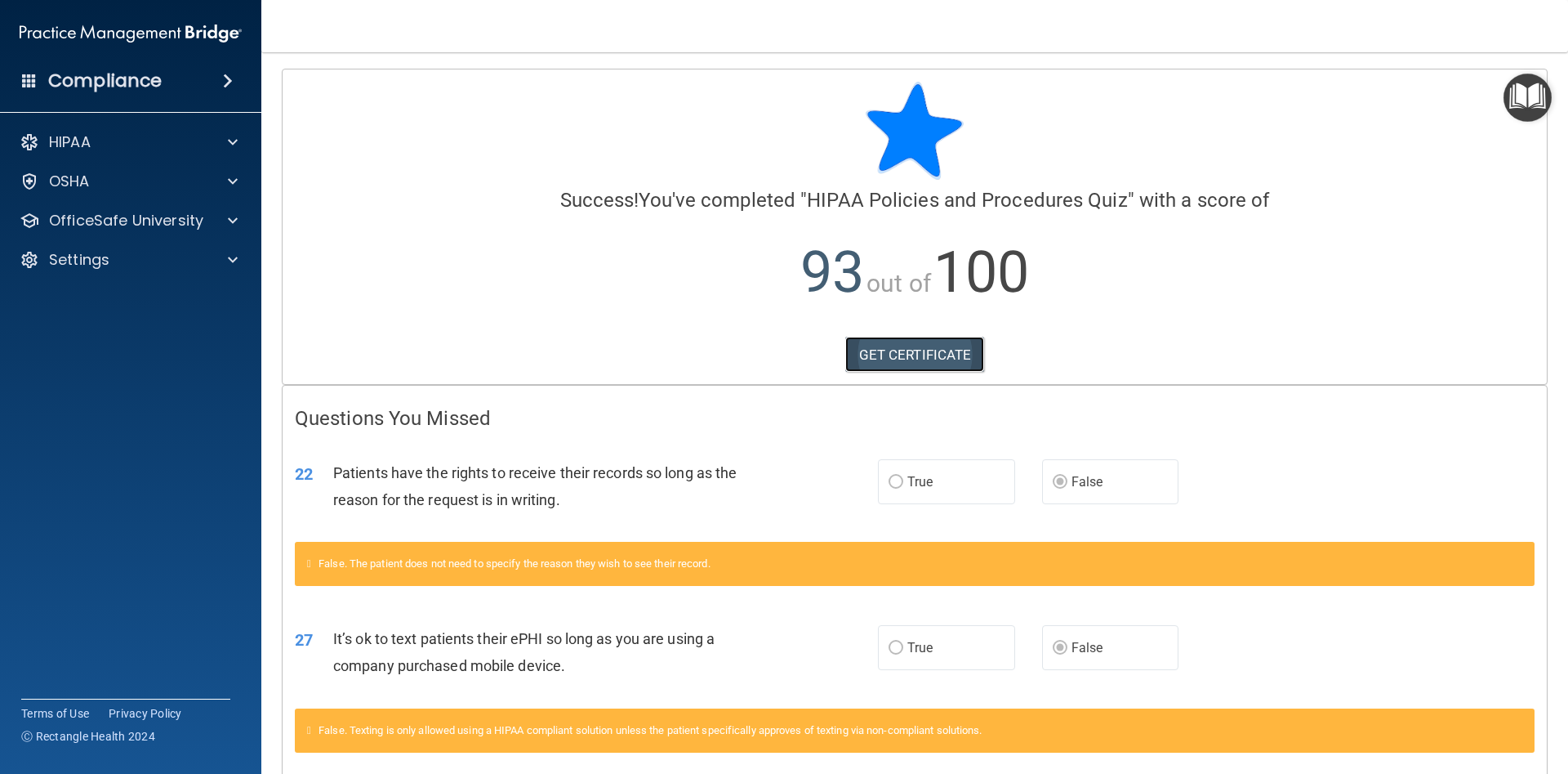
click at [892, 356] on link "GET CERTIFICATE" at bounding box center [914, 354] width 140 height 36
click at [128, 137] on div "HIPAA" at bounding box center [108, 142] width 202 height 20
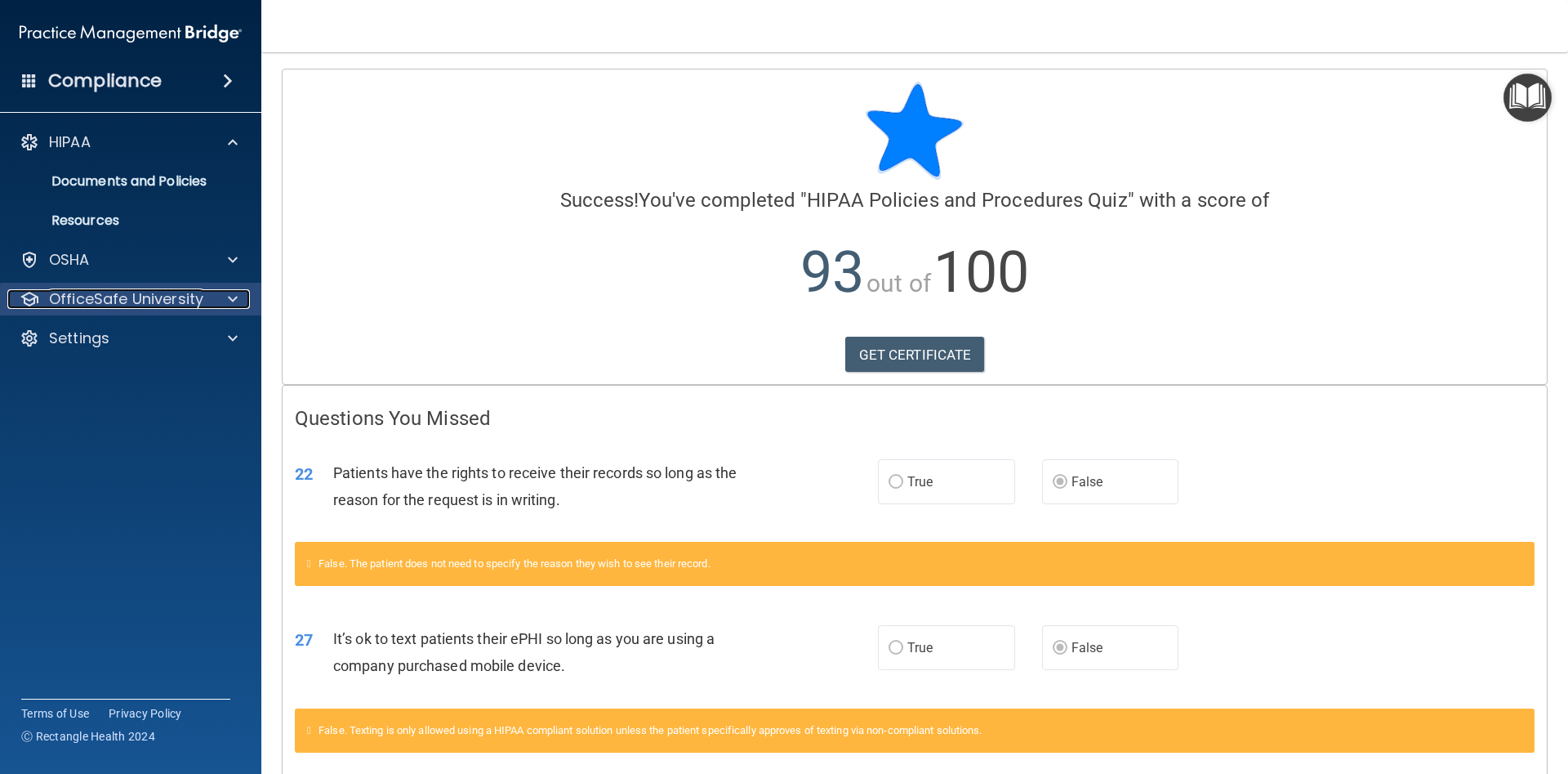
click at [197, 294] on p "OfficeSafe University" at bounding box center [126, 300] width 155 height 20
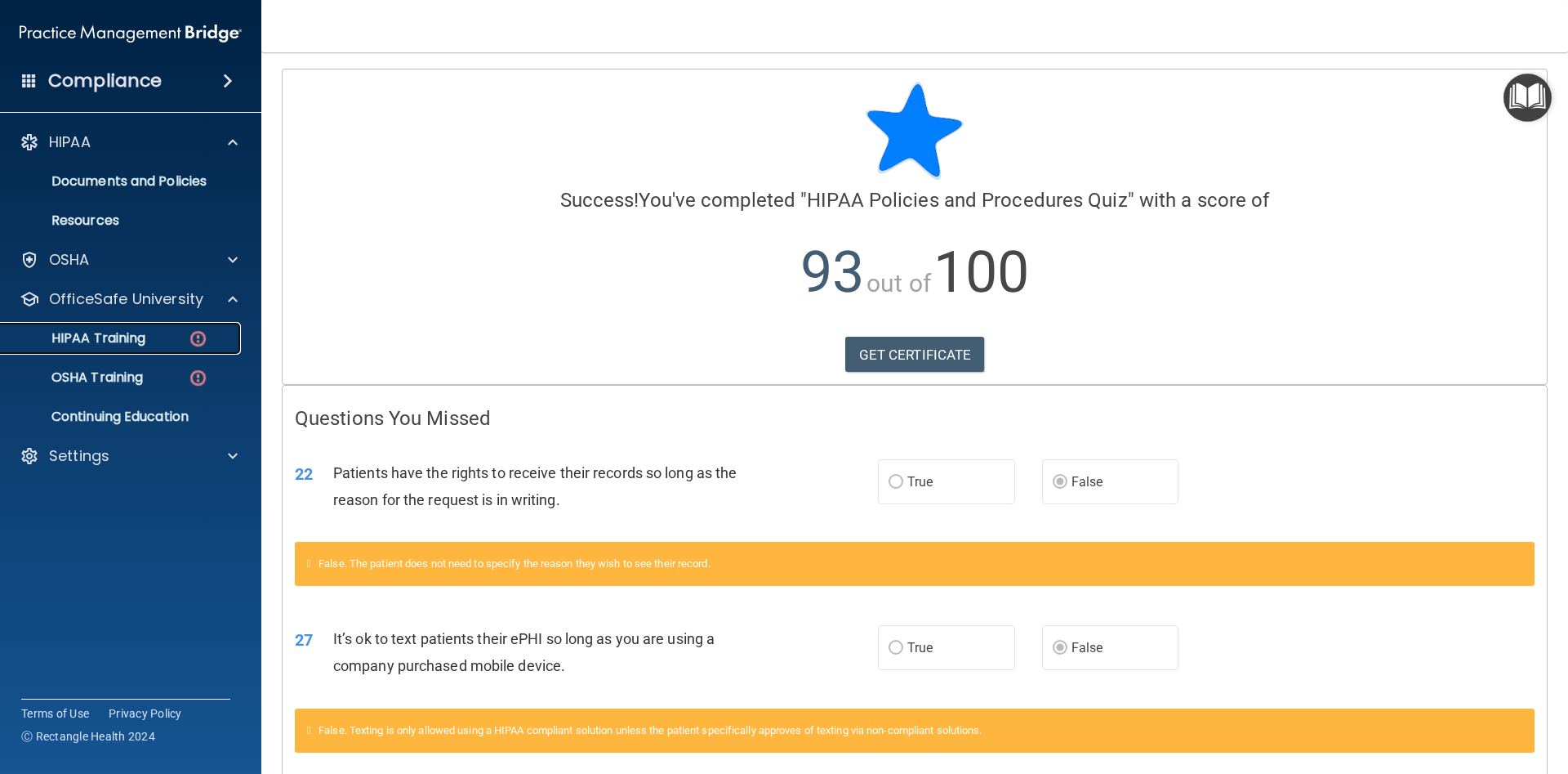
click at [191, 335] on img at bounding box center [197, 338] width 21 height 21
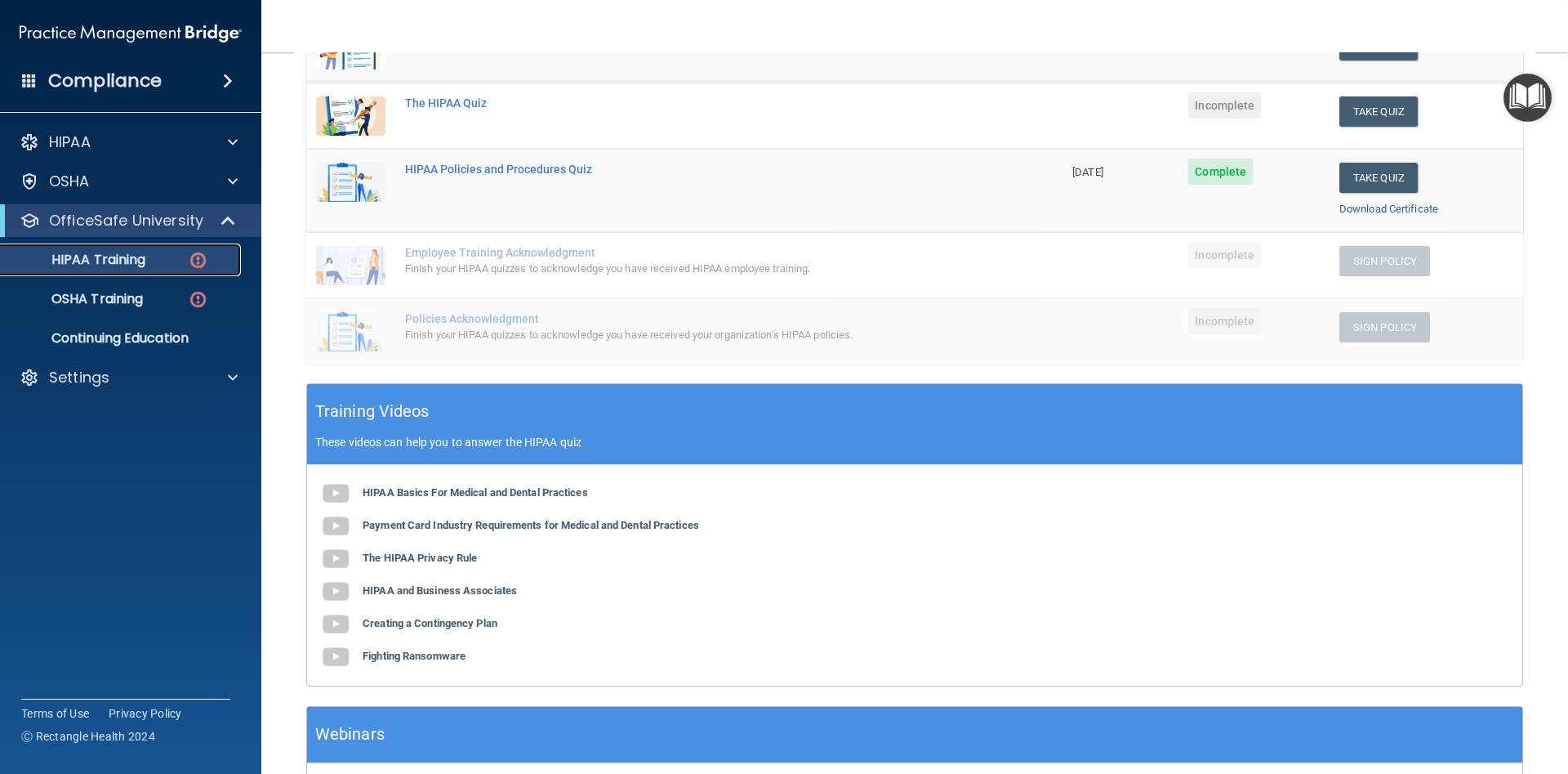
scroll to position [294, 0]
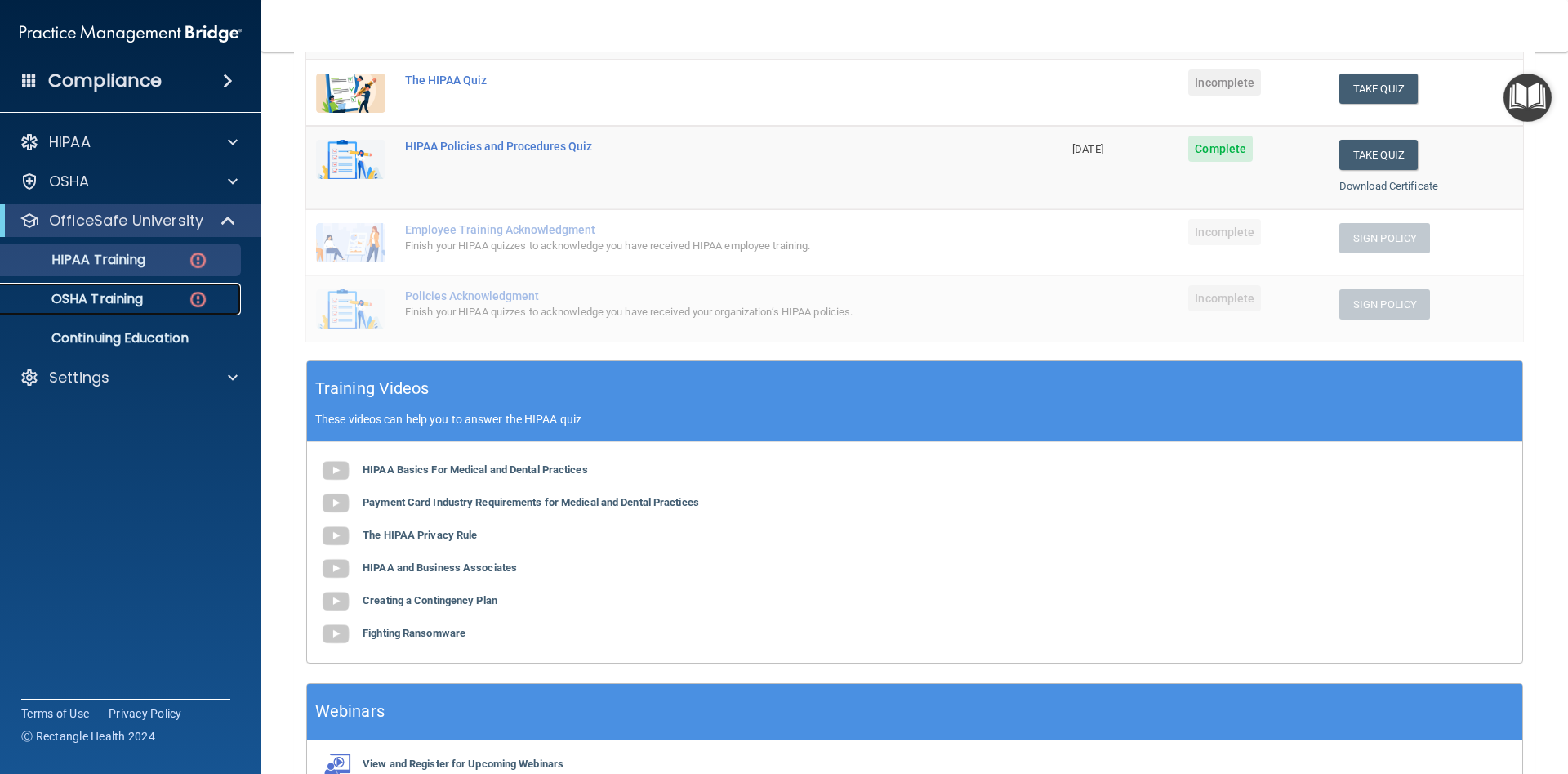
click at [151, 293] on div "OSHA Training" at bounding box center [122, 299] width 223 height 16
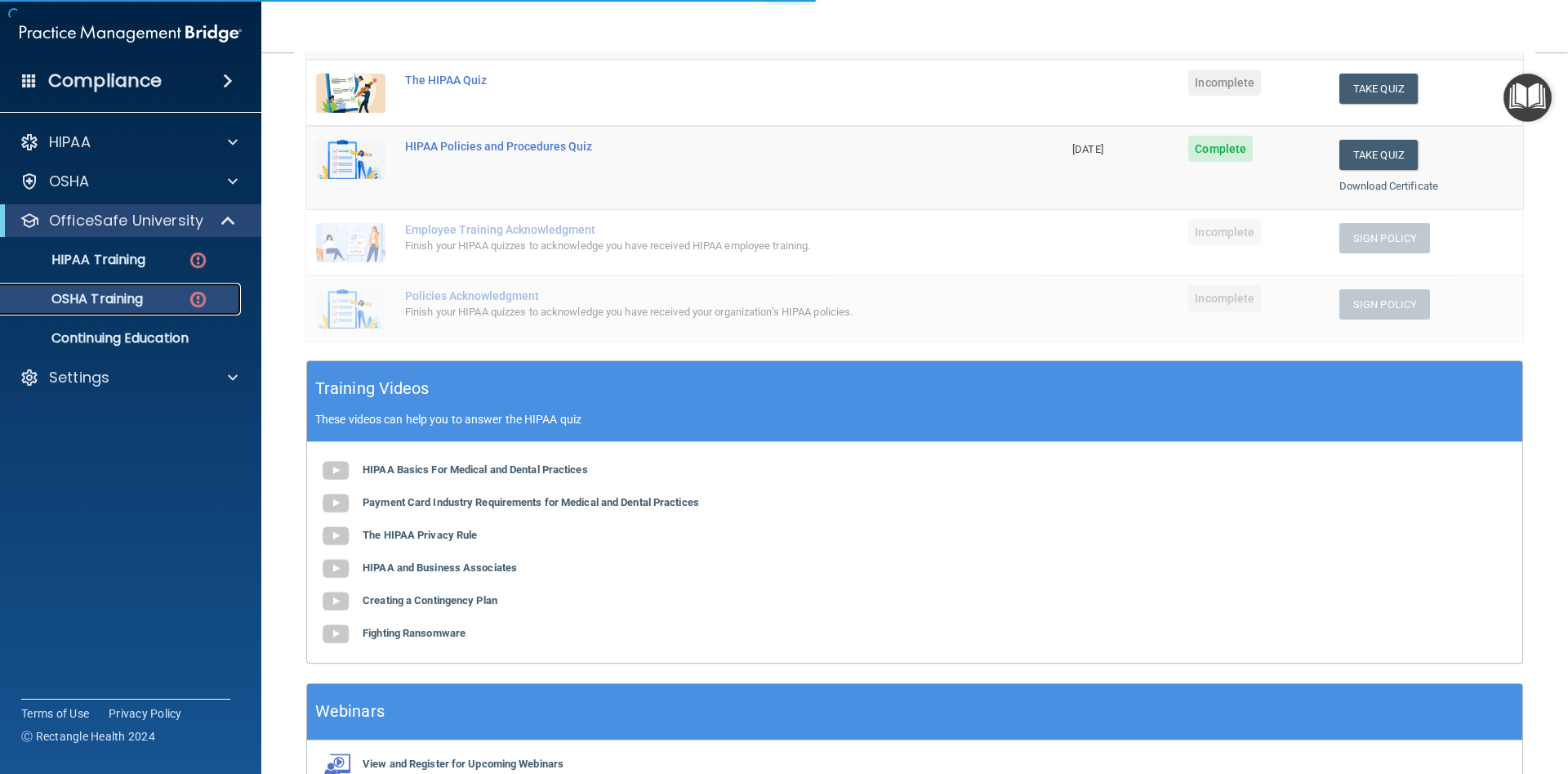
click at [153, 295] on div "OSHA Training" at bounding box center [122, 299] width 223 height 16
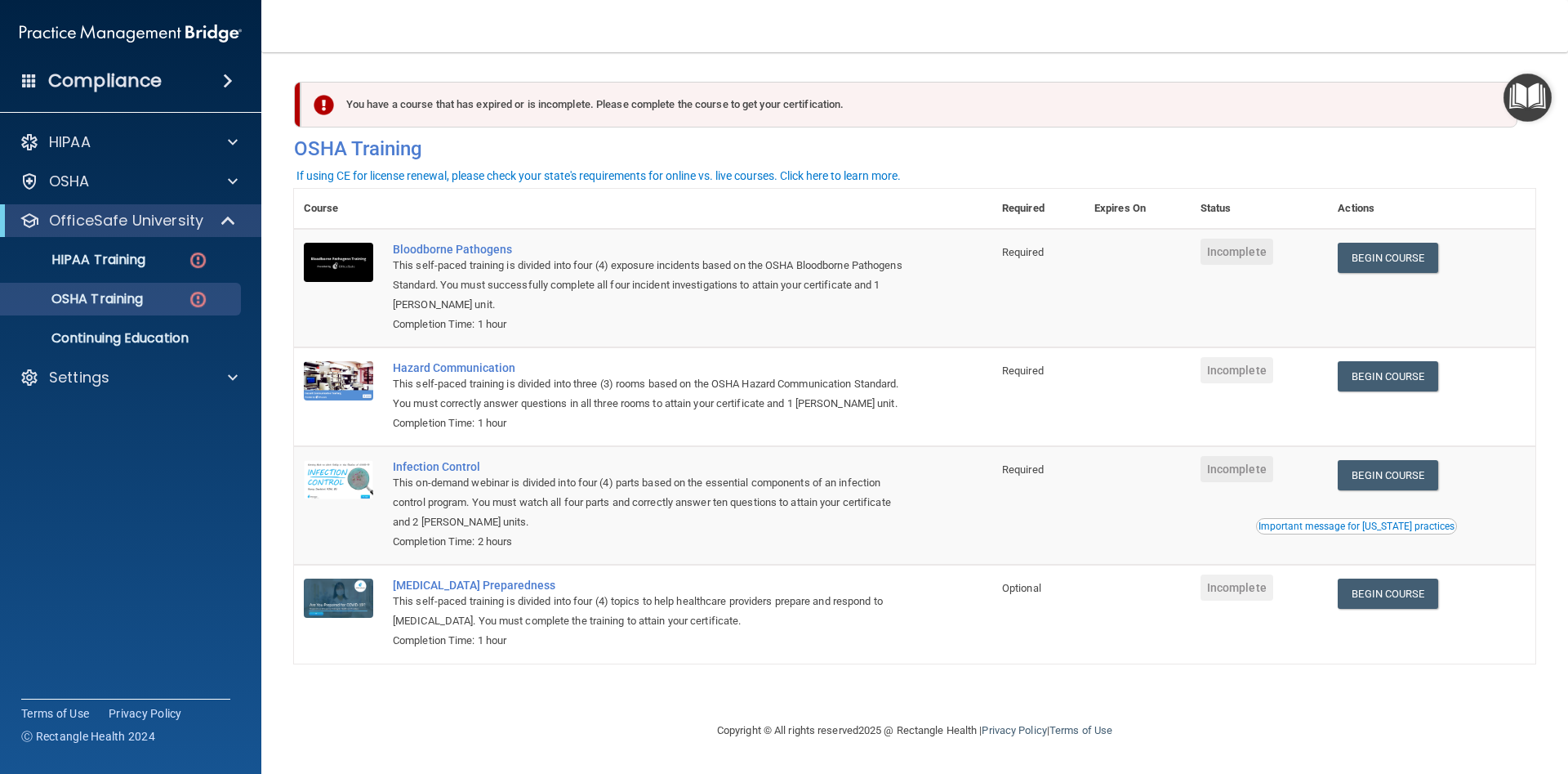
click at [1398, 526] on div "Important message for [US_STATE] practices" at bounding box center [1357, 526] width 196 height 10
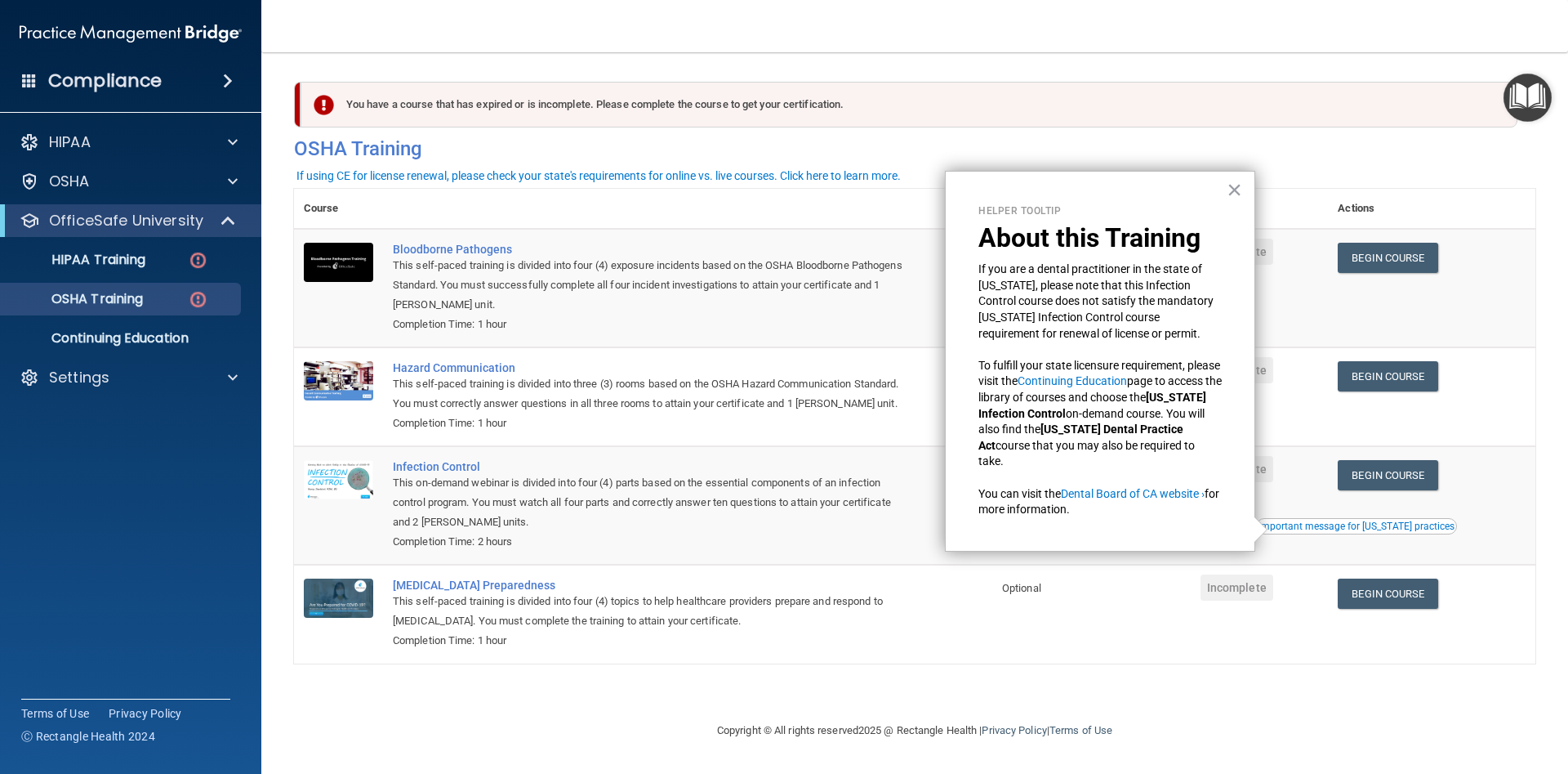
click at [1395, 528] on div "Important message for [US_STATE] practices" at bounding box center [1357, 526] width 196 height 10
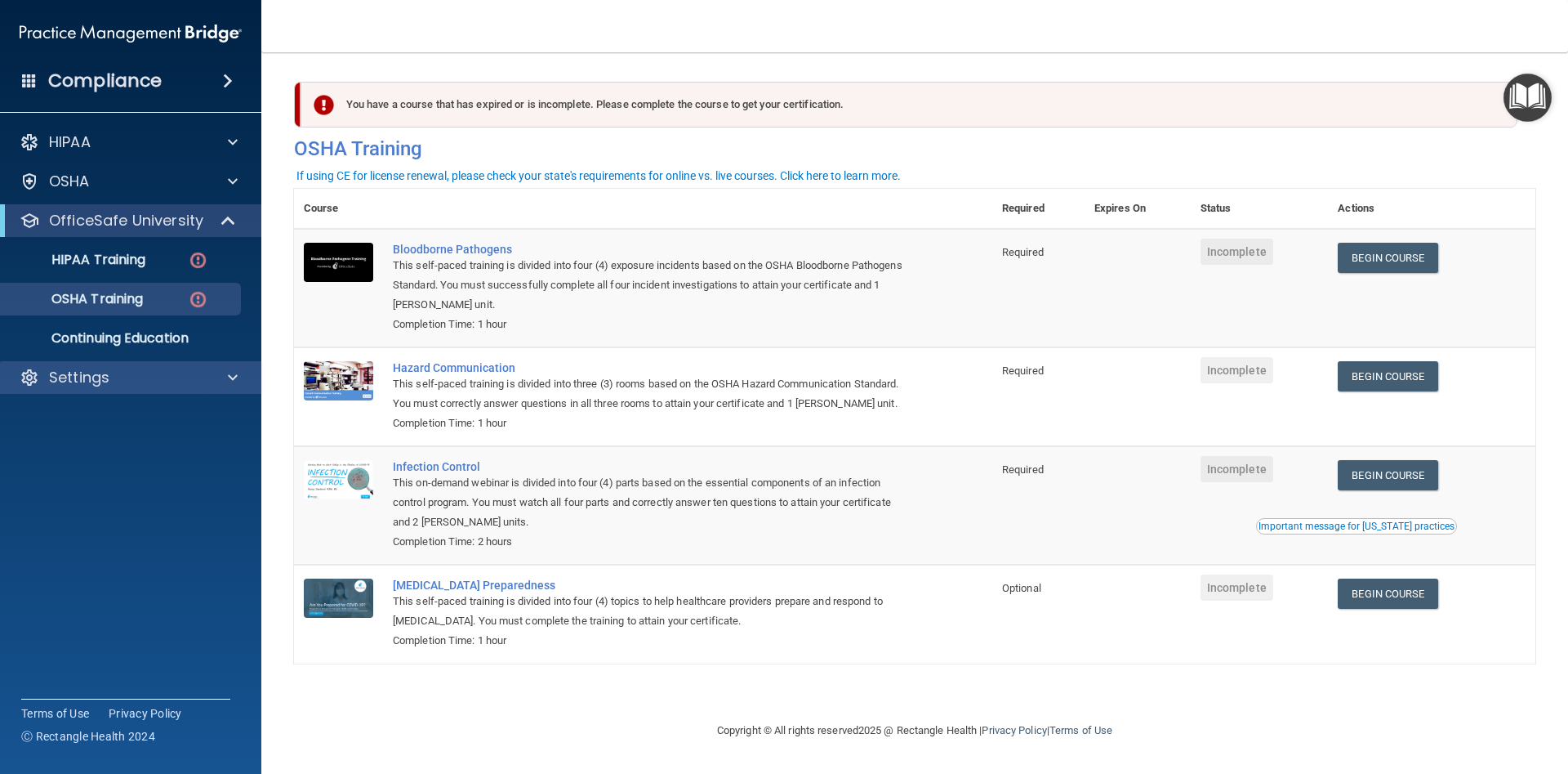
click at [109, 388] on div "Settings" at bounding box center [131, 377] width 262 height 33
click at [241, 384] on div at bounding box center [230, 378] width 41 height 20
